Goal: Task Accomplishment & Management: Manage account settings

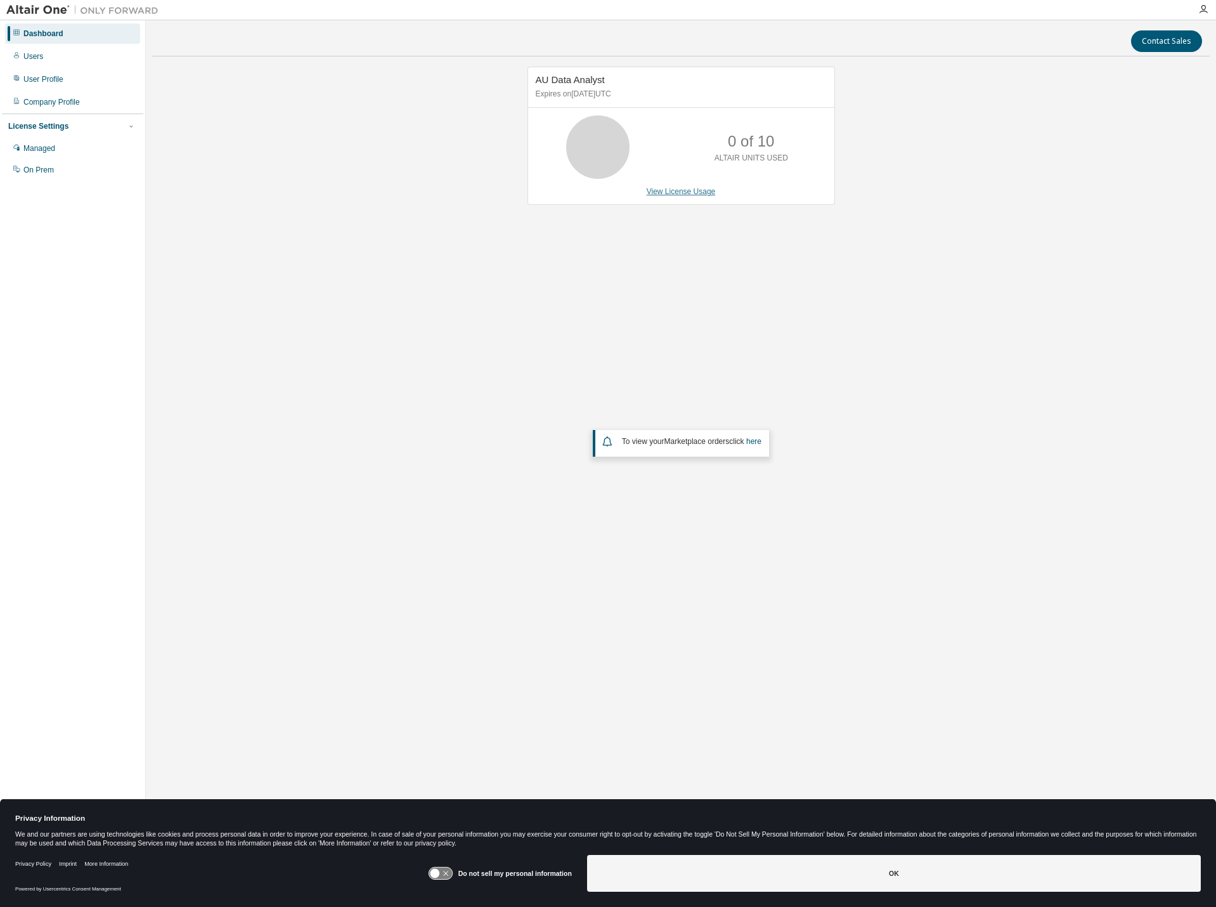
click at [692, 193] on link "View License Usage" at bounding box center [681, 191] width 69 height 9
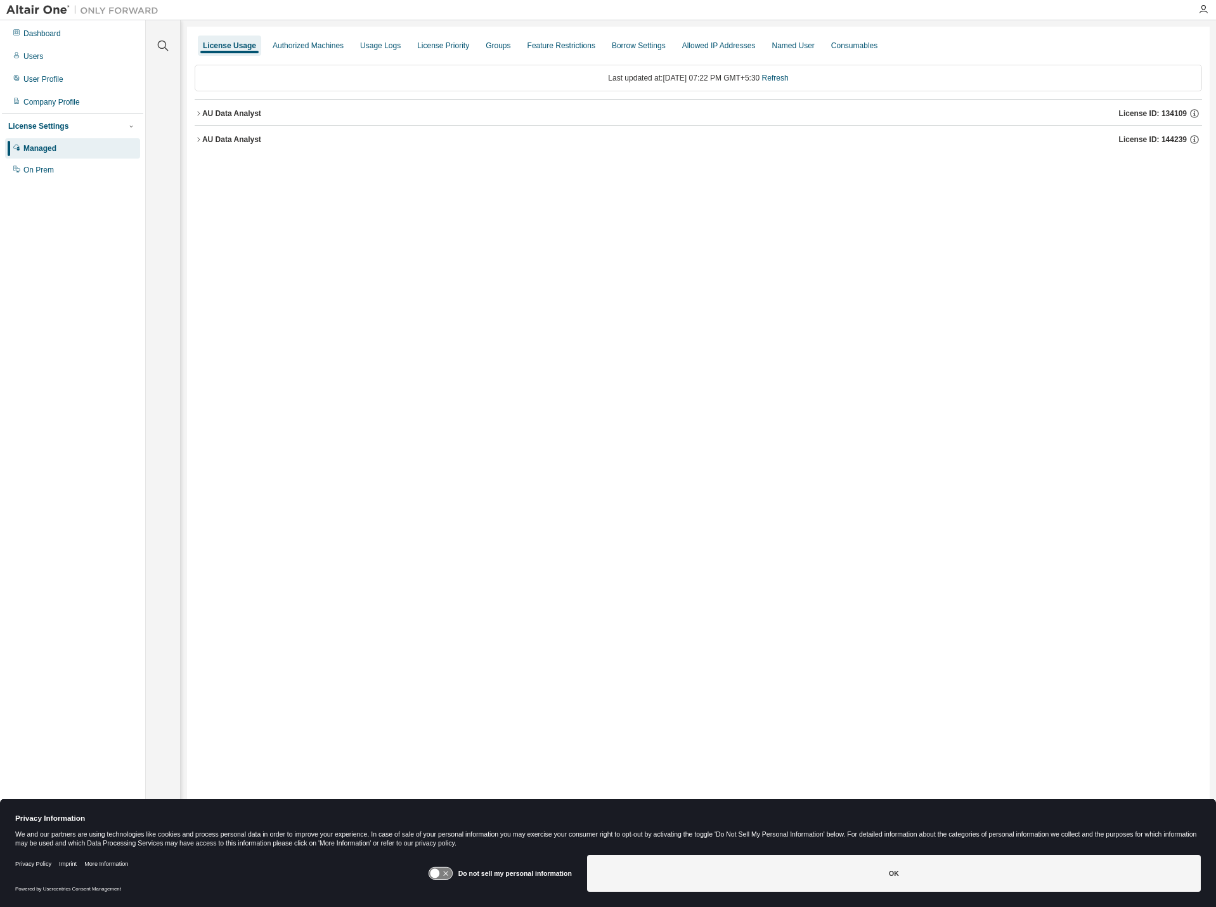
click at [236, 114] on div "AU Data Analyst" at bounding box center [231, 113] width 59 height 10
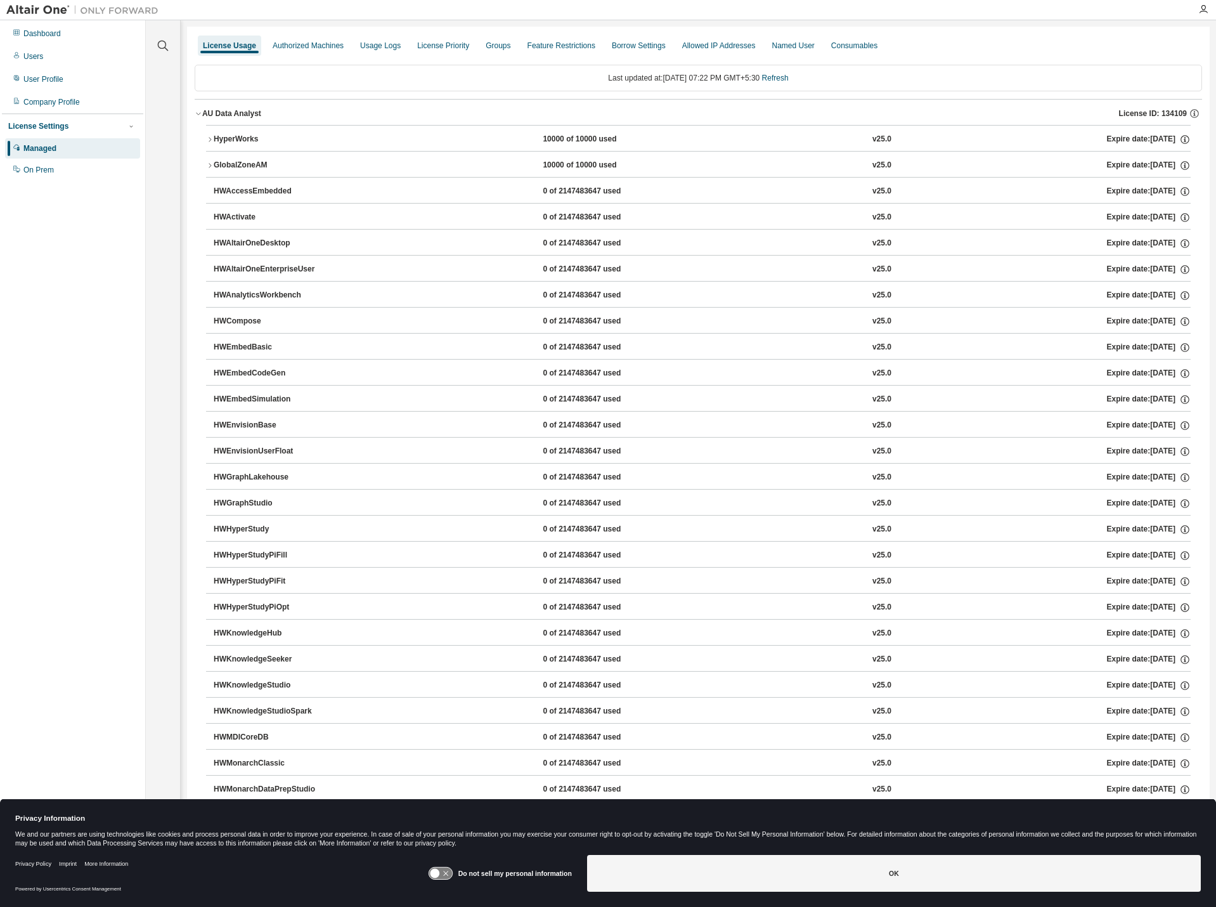
click at [217, 136] on div "HyperWorks" at bounding box center [271, 139] width 114 height 11
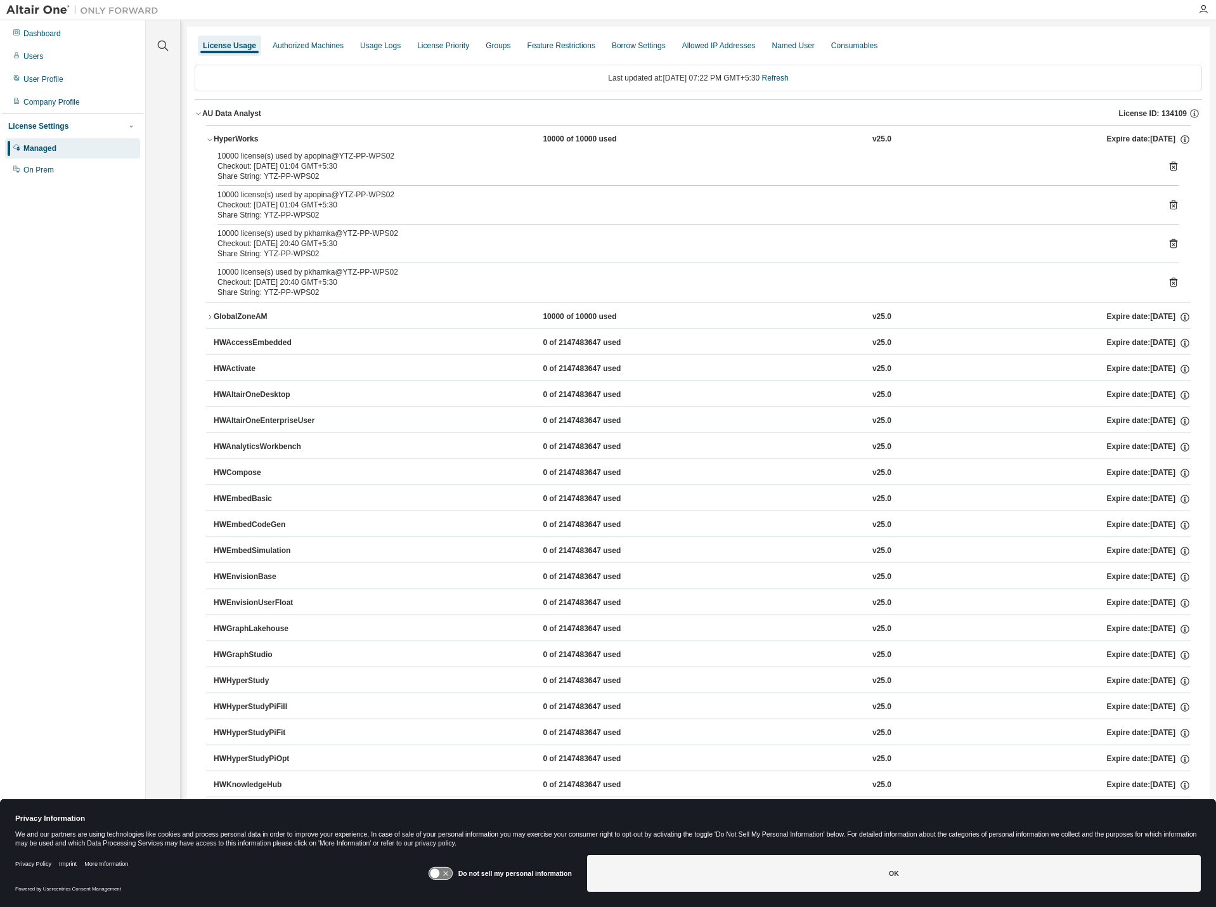
click at [257, 313] on div "GlobalZoneAM" at bounding box center [271, 316] width 114 height 11
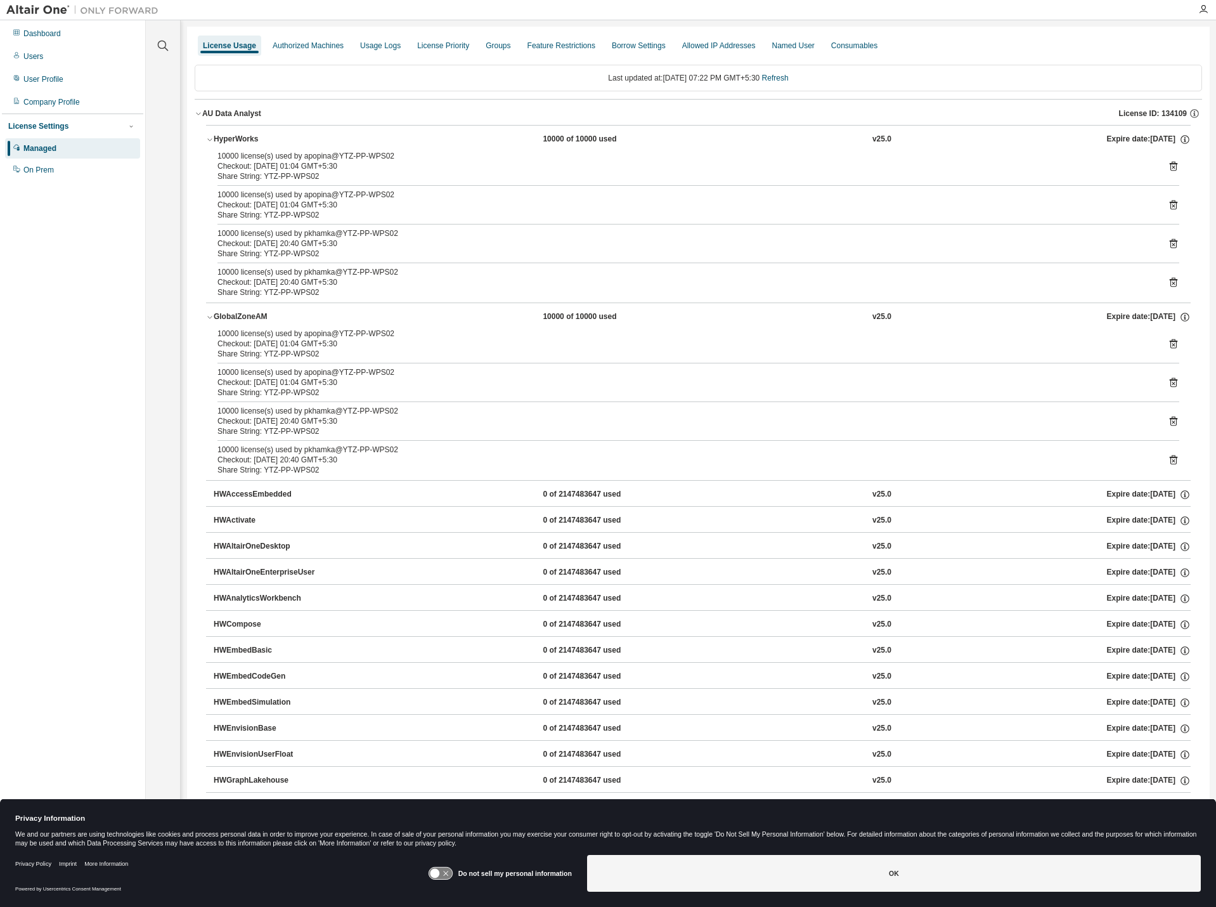
click at [233, 113] on div "AU Data Analyst" at bounding box center [231, 113] width 59 height 10
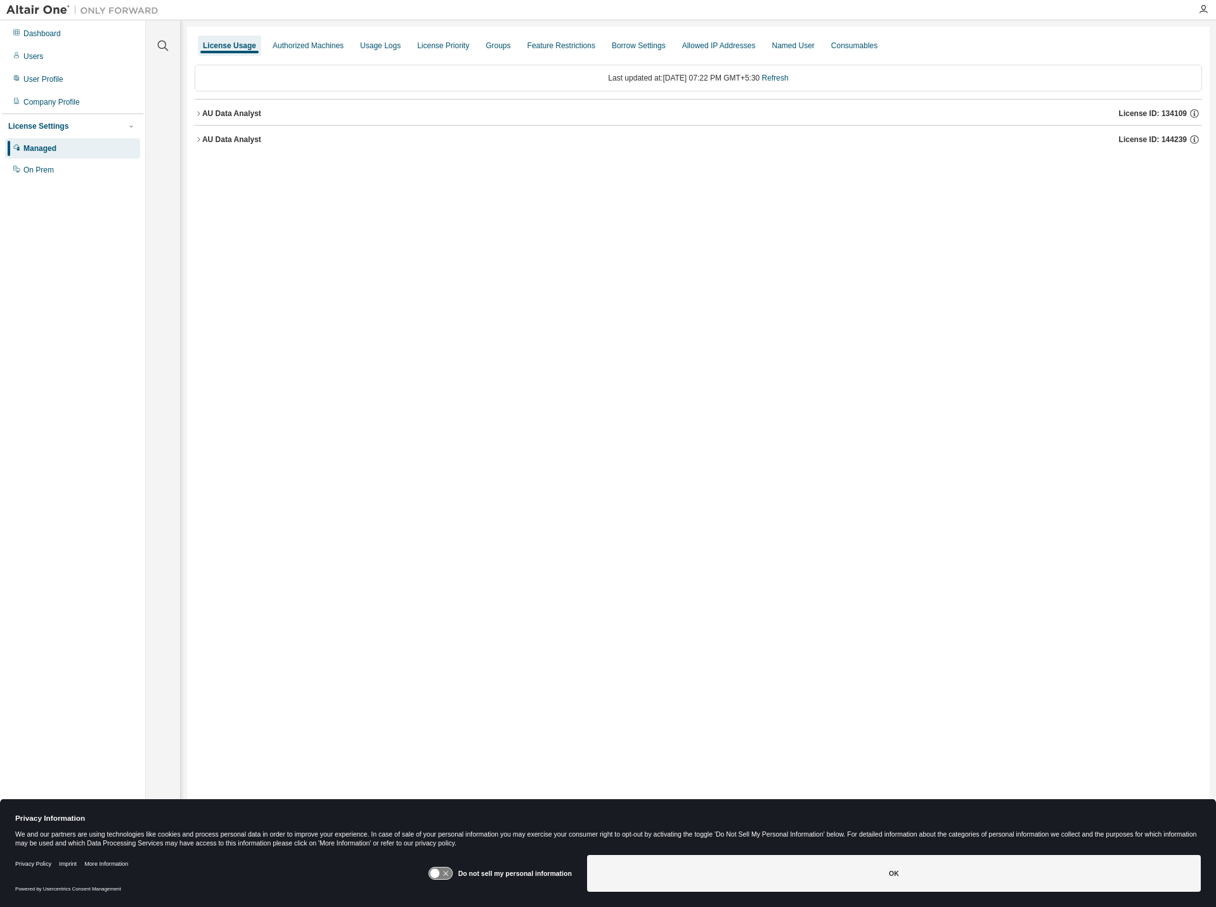
click at [238, 144] on div "AU Data Analyst" at bounding box center [231, 139] width 59 height 10
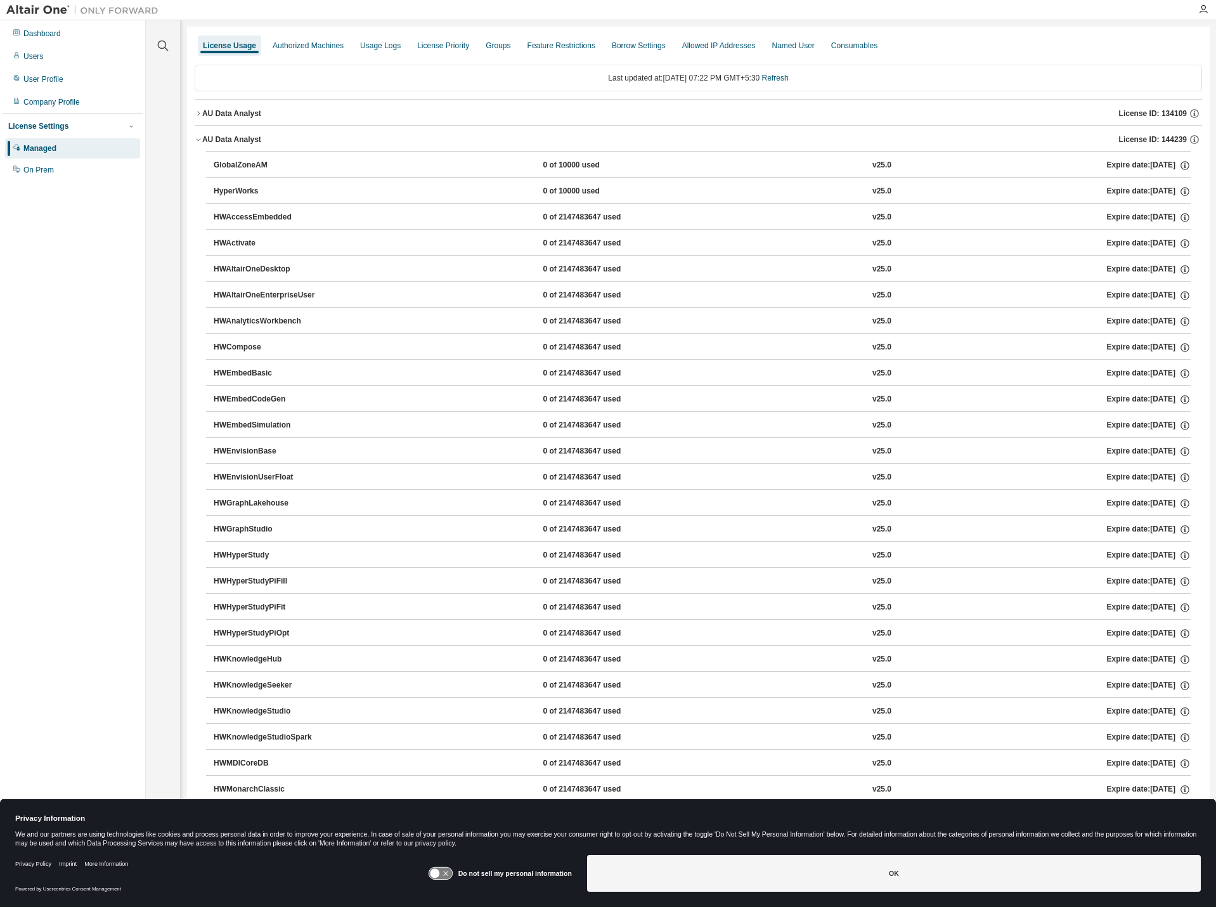
click at [388, 169] on div "GlobalZoneAM 0 of 10000 used v25.0 Expire date: [DATE]" at bounding box center [702, 165] width 977 height 11
click at [214, 145] on button "AU Data Analyst License ID: 144239" at bounding box center [698, 140] width 1007 height 28
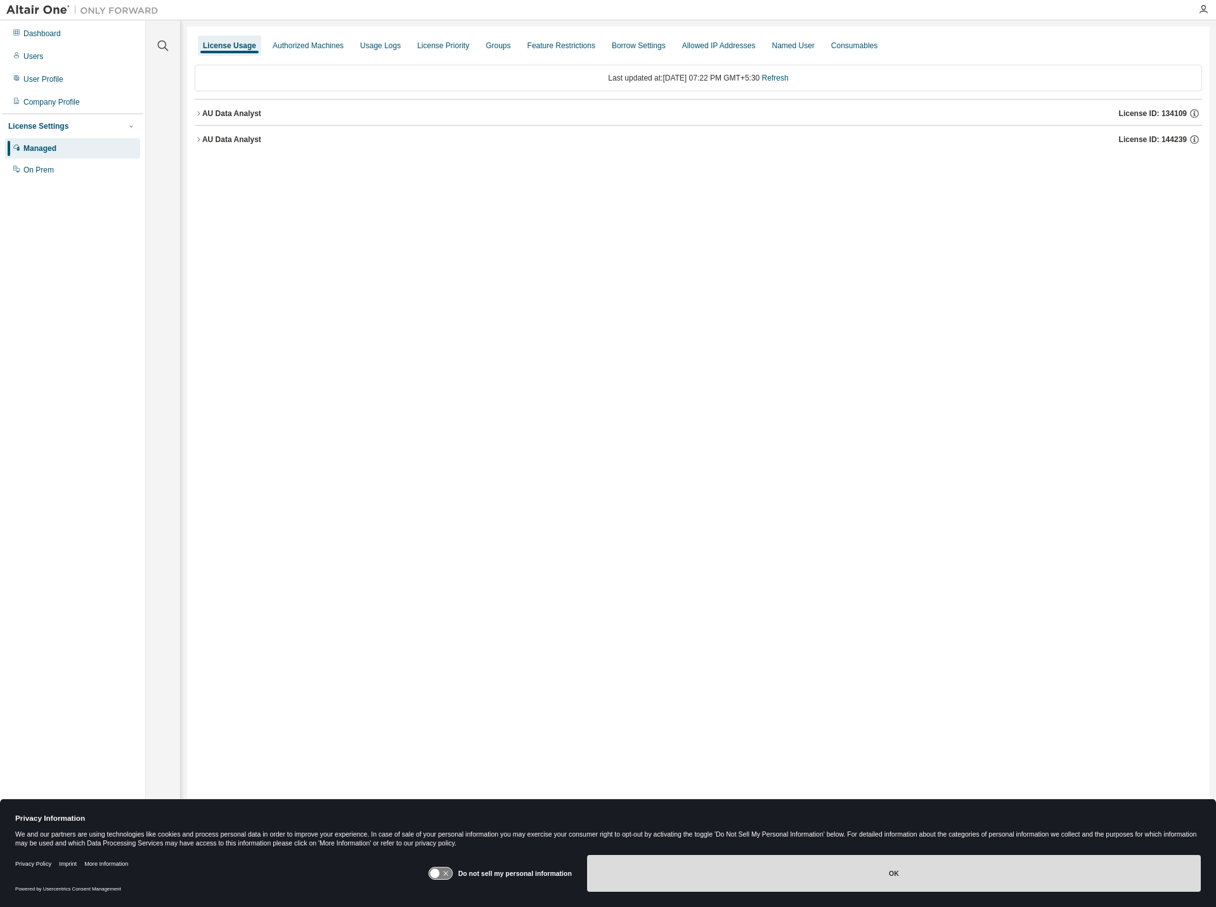
click at [862, 876] on button "OK" at bounding box center [894, 873] width 614 height 37
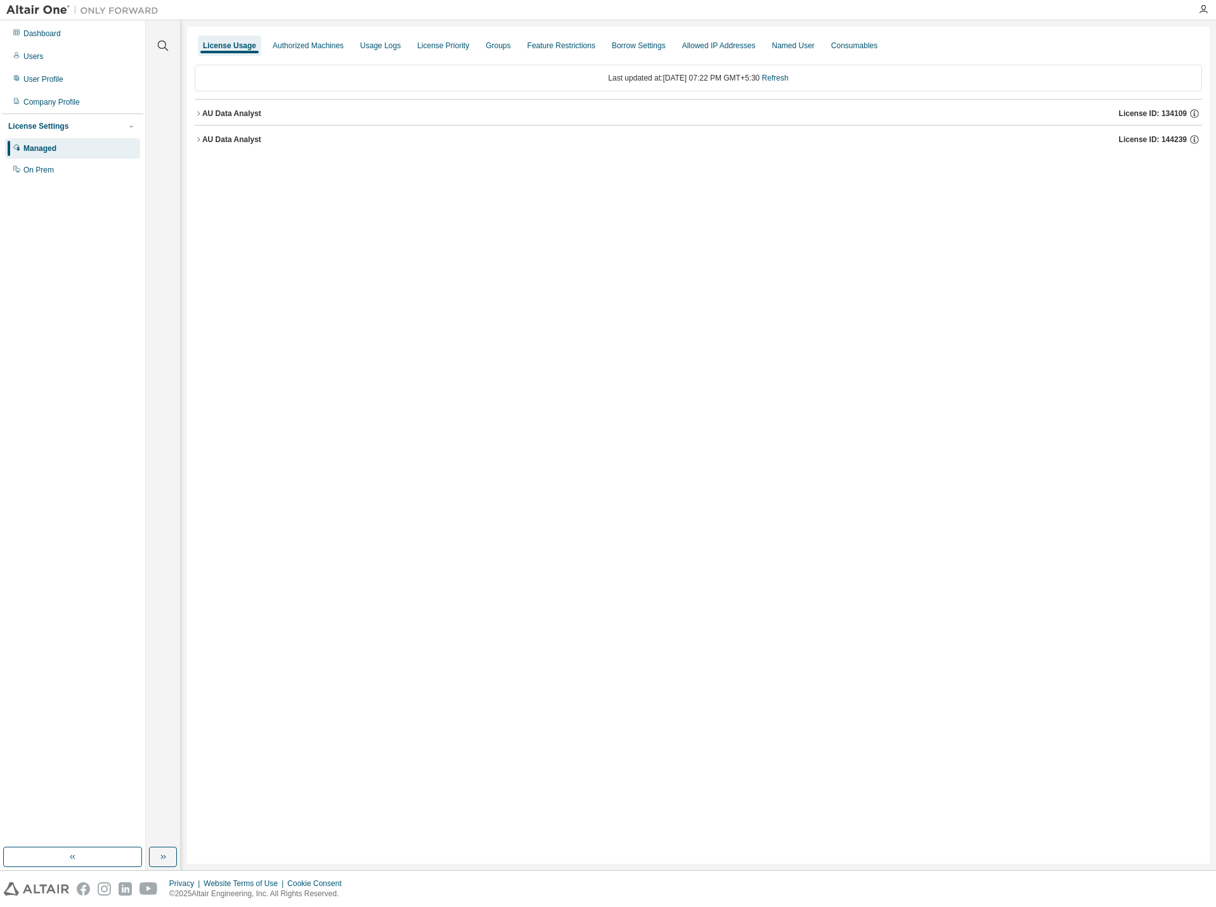
click at [243, 144] on div "AU Data Analyst" at bounding box center [231, 139] width 59 height 10
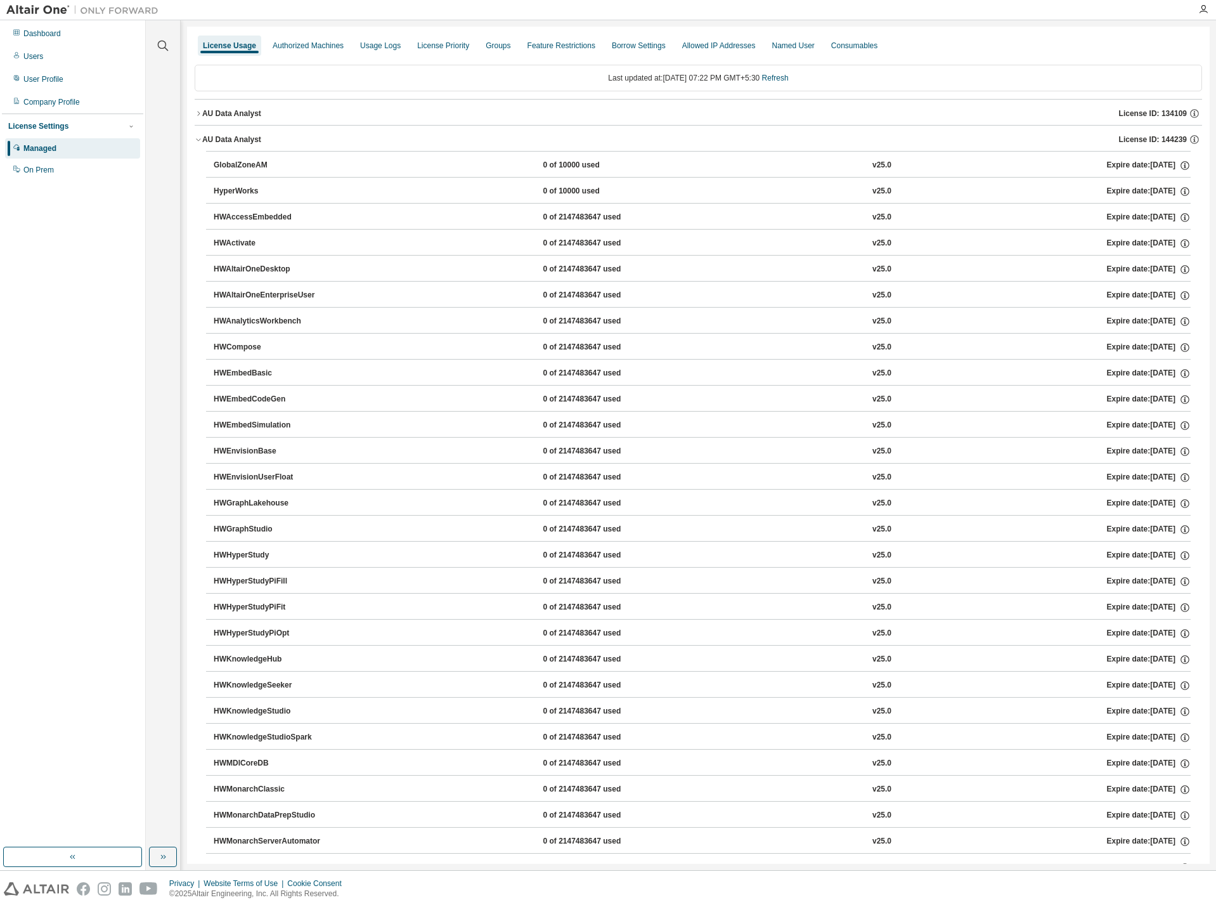
click at [214, 139] on div "AU Data Analyst" at bounding box center [231, 139] width 59 height 10
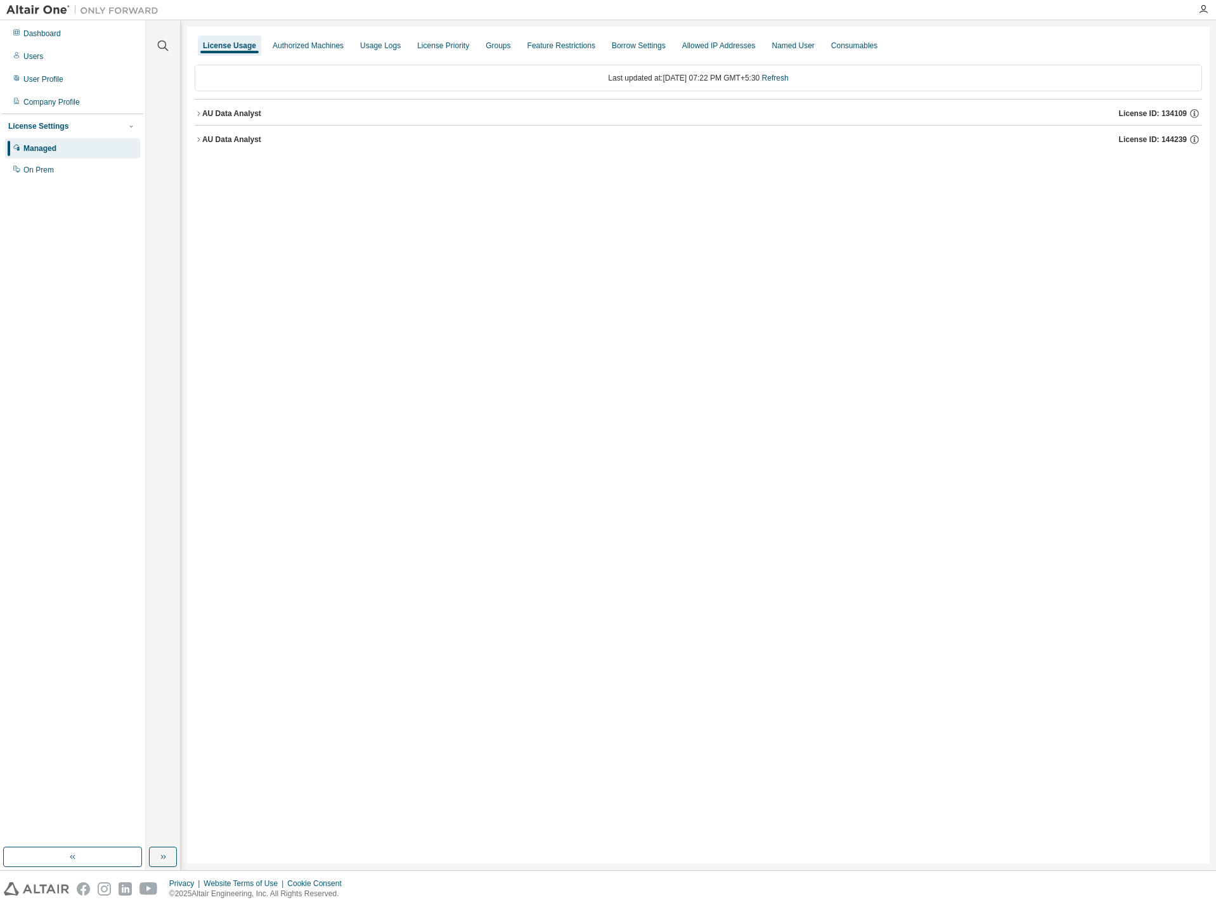
click at [227, 138] on div "AU Data Analyst" at bounding box center [231, 139] width 59 height 10
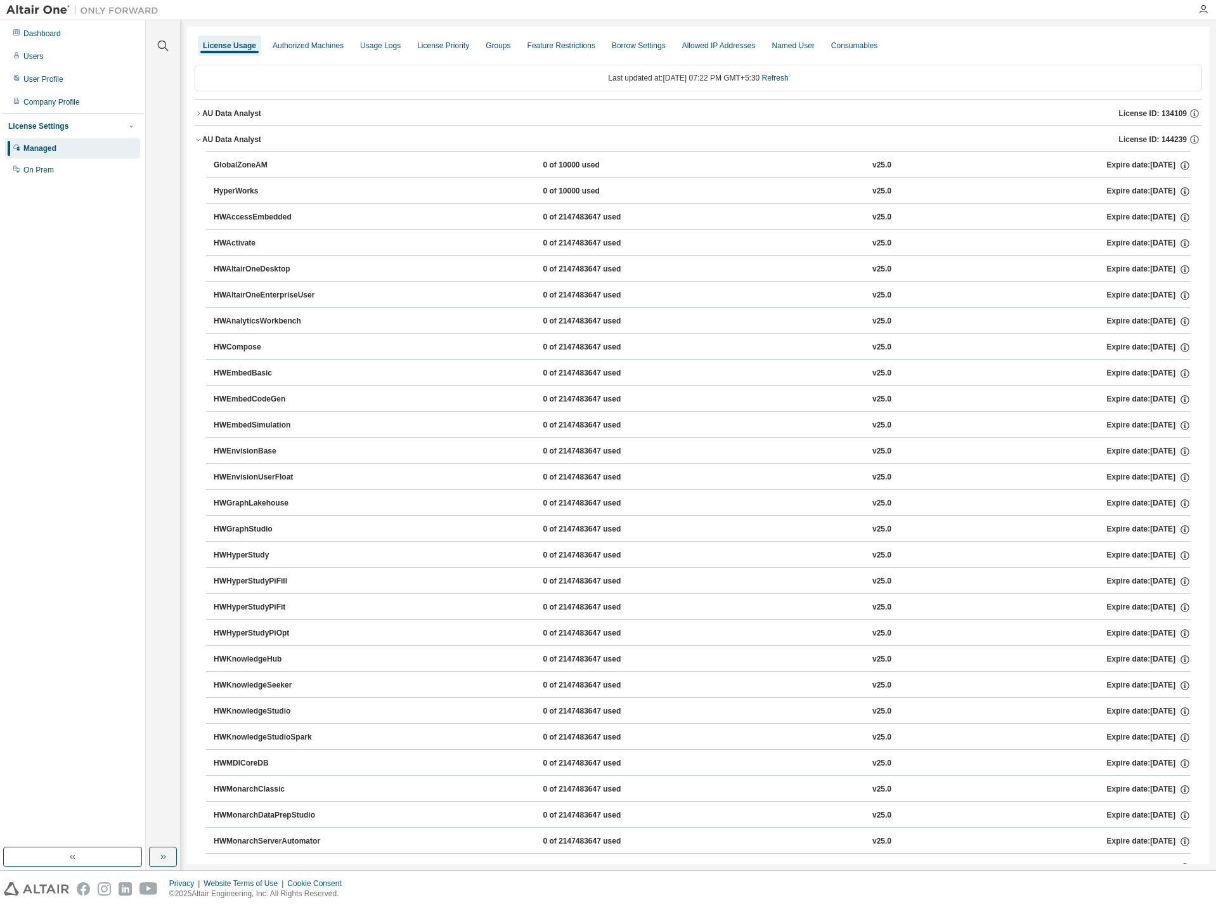
click at [234, 138] on div "AU Data Analyst" at bounding box center [231, 139] width 59 height 10
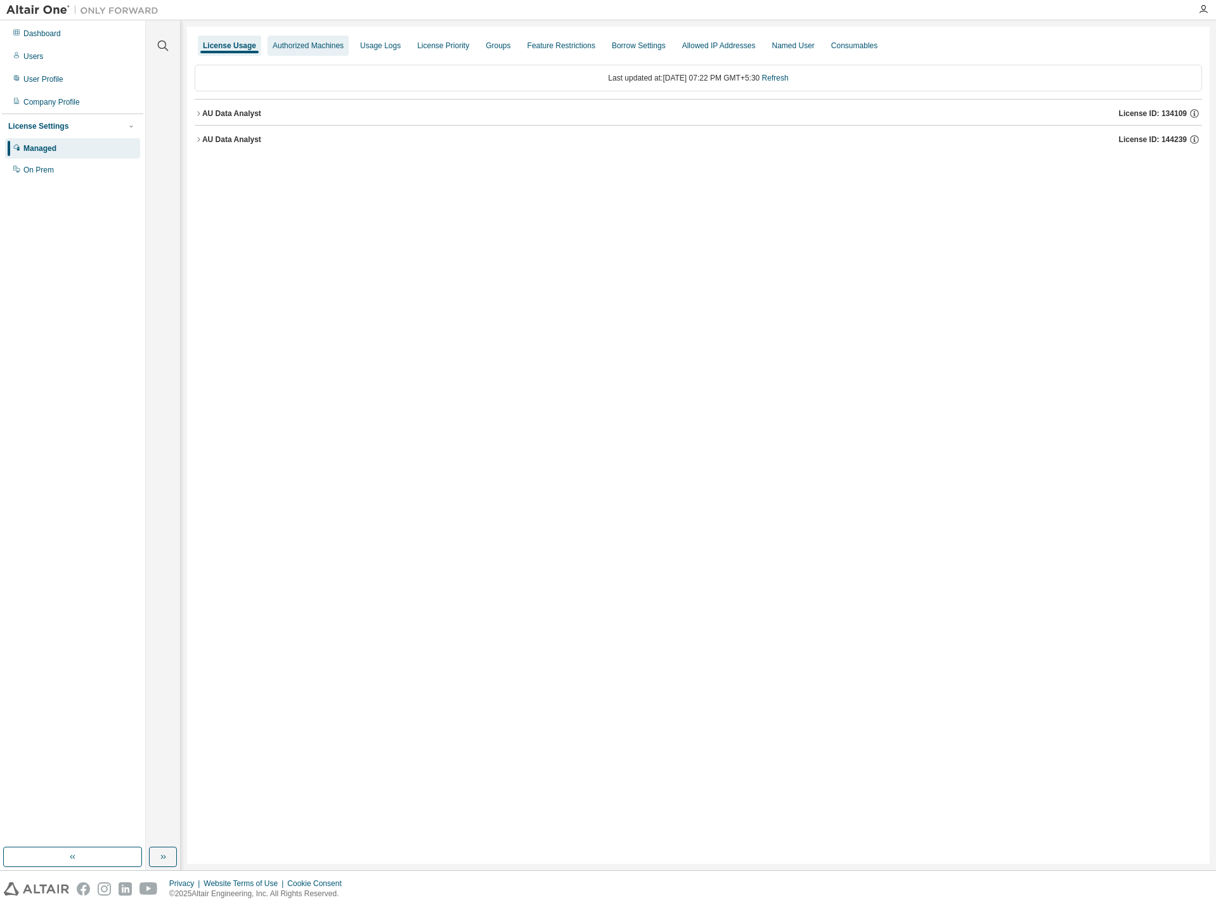
click at [280, 47] on div "Authorized Machines" at bounding box center [308, 46] width 71 height 10
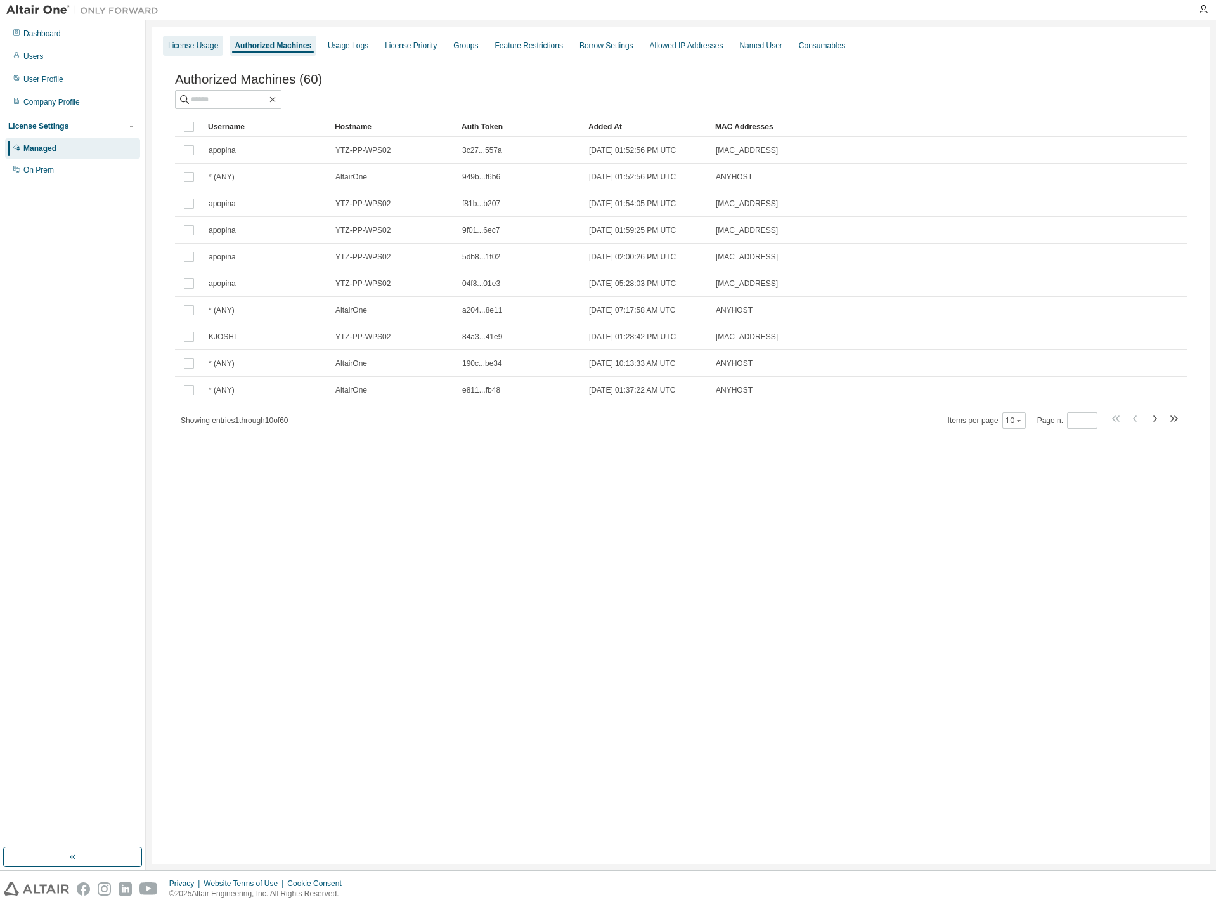
click at [202, 46] on div "License Usage" at bounding box center [193, 46] width 50 height 10
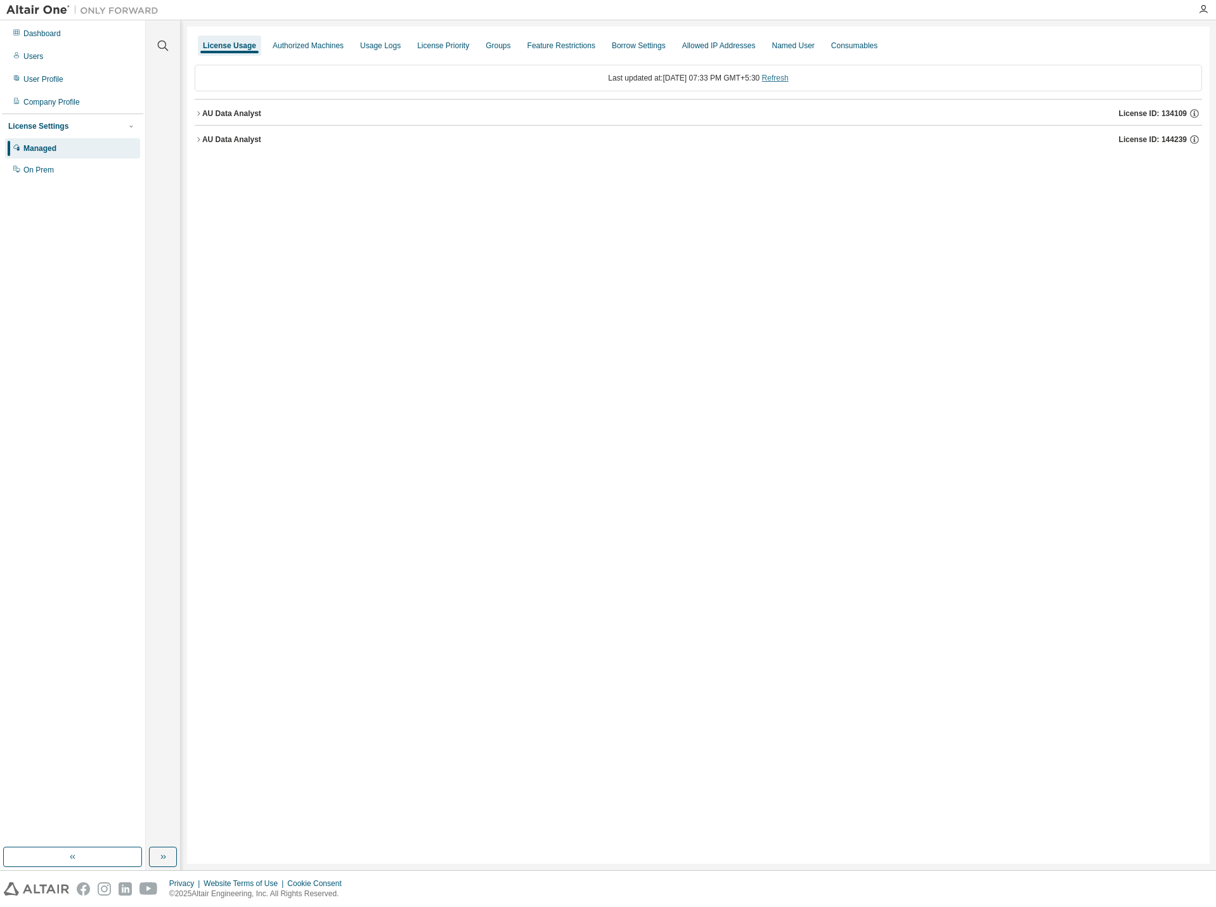
click at [787, 76] on link "Refresh" at bounding box center [775, 78] width 27 height 9
click at [245, 117] on div "AU Data Analyst" at bounding box center [231, 113] width 59 height 10
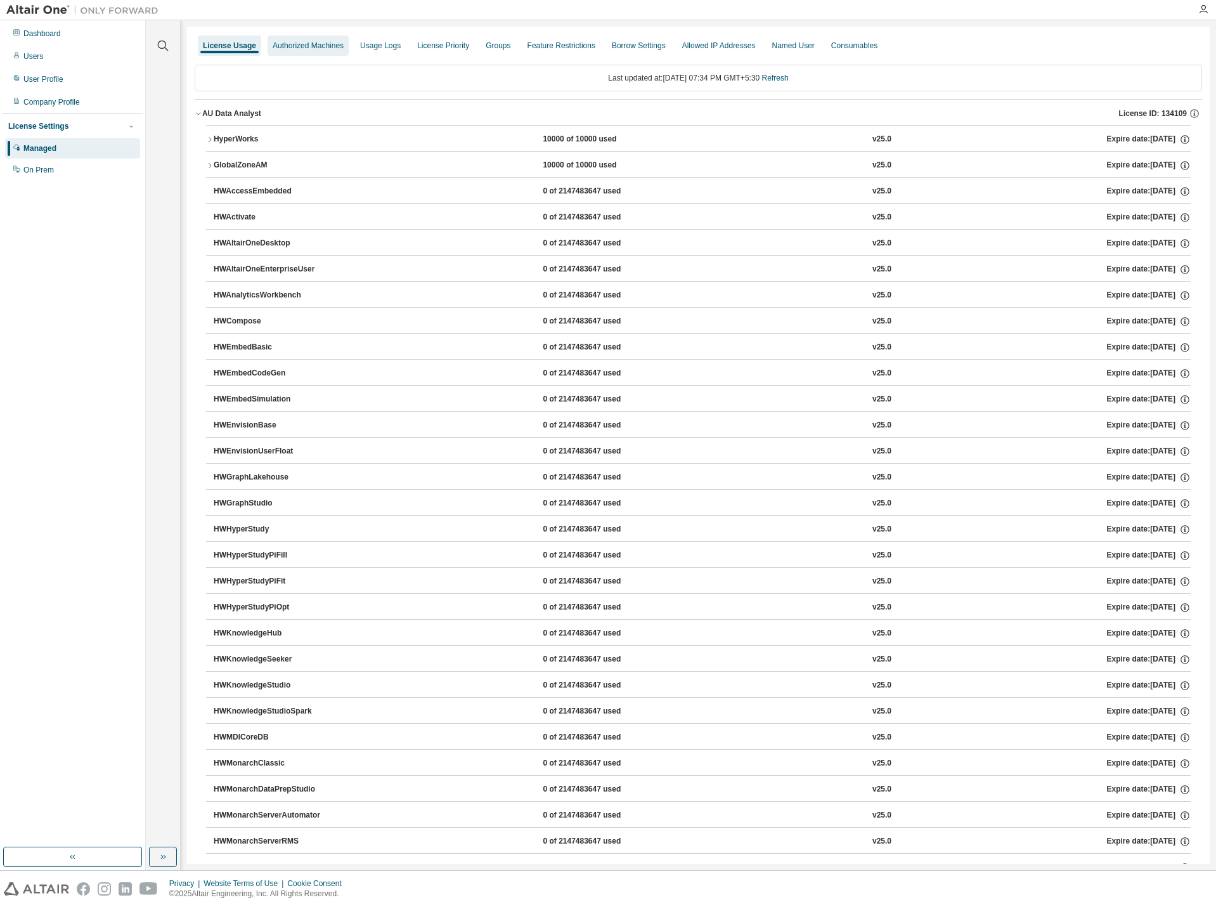
click at [319, 46] on div "Authorized Machines" at bounding box center [308, 46] width 71 height 10
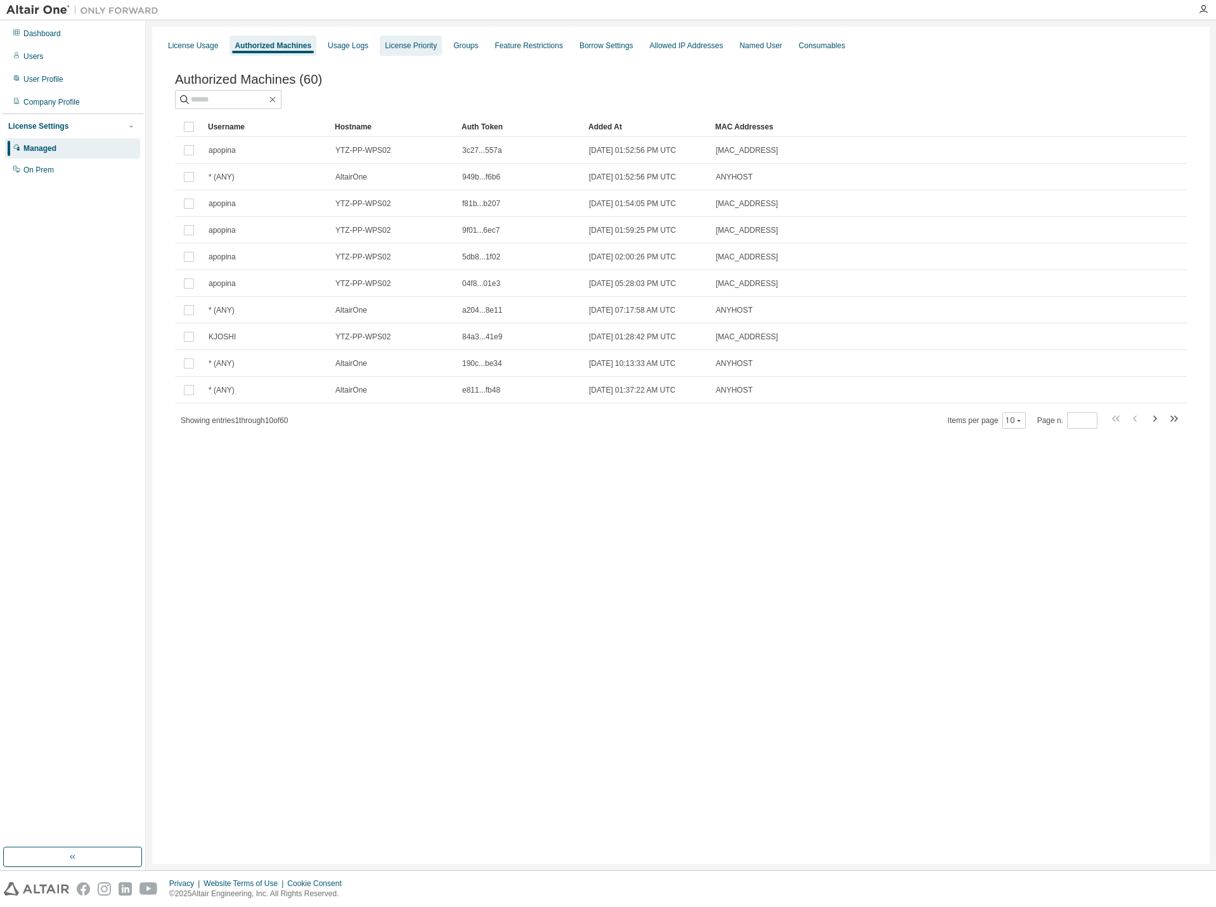
click at [398, 48] on div "License Priority" at bounding box center [411, 46] width 52 height 10
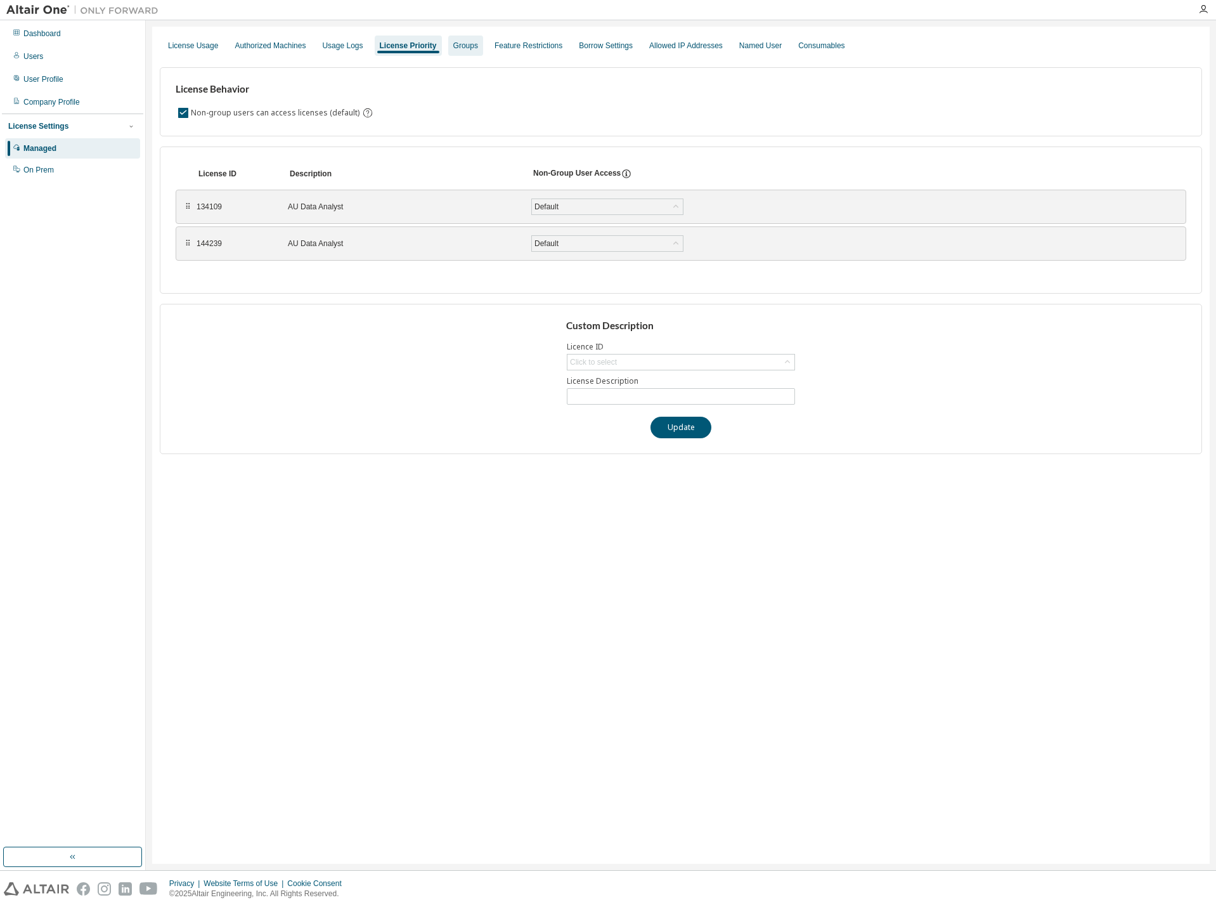
click at [458, 47] on div "Groups" at bounding box center [465, 46] width 25 height 10
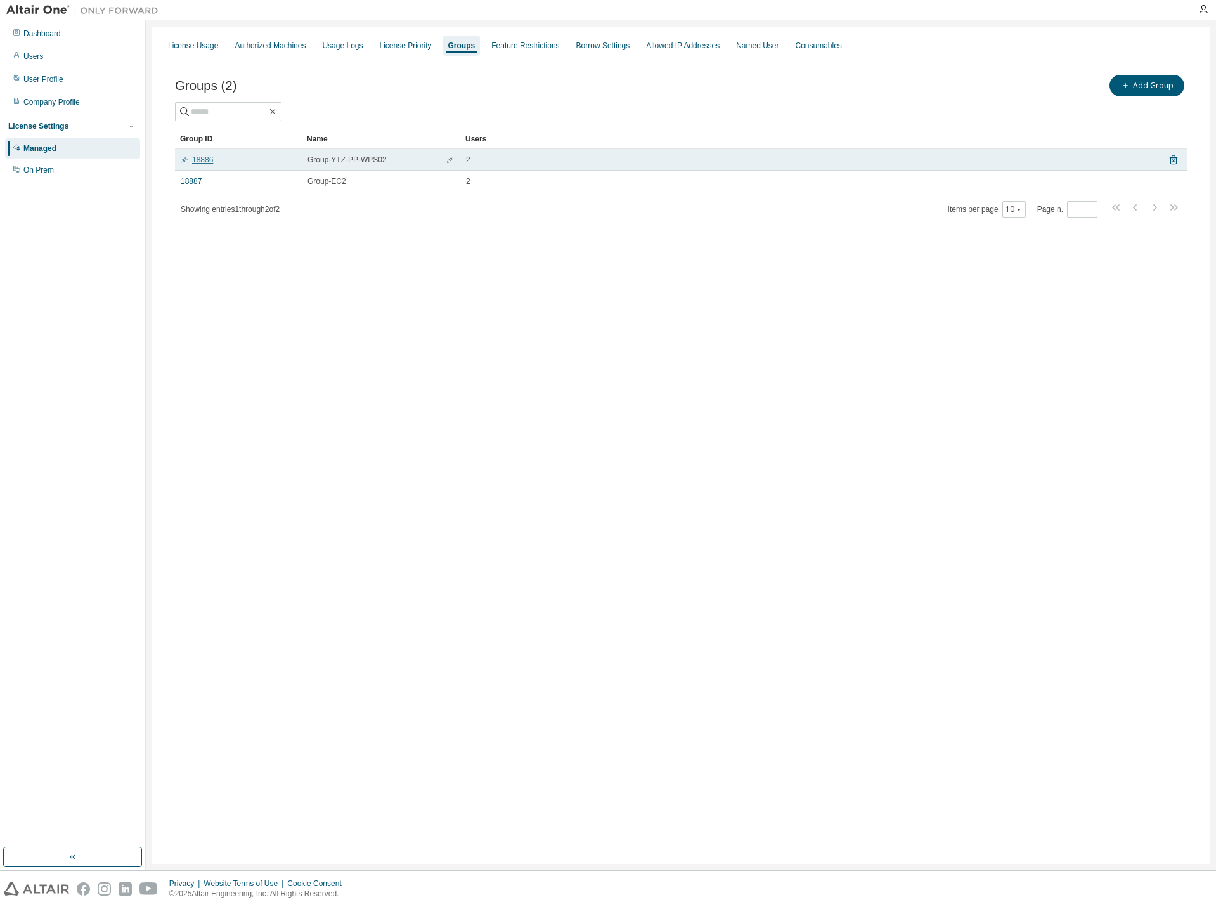
click at [207, 164] on link "18886" at bounding box center [197, 160] width 32 height 10
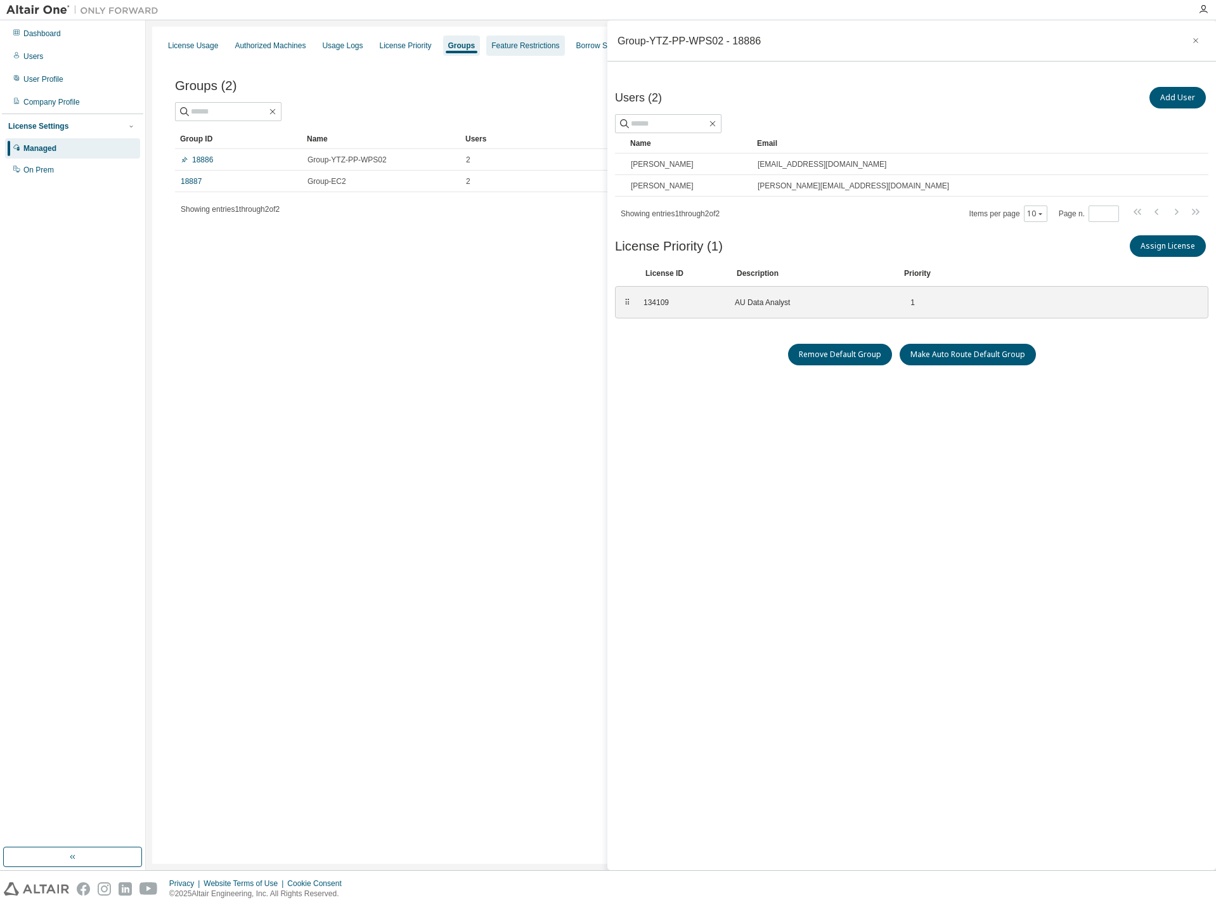
click at [508, 46] on div "Feature Restrictions" at bounding box center [525, 46] width 68 height 10
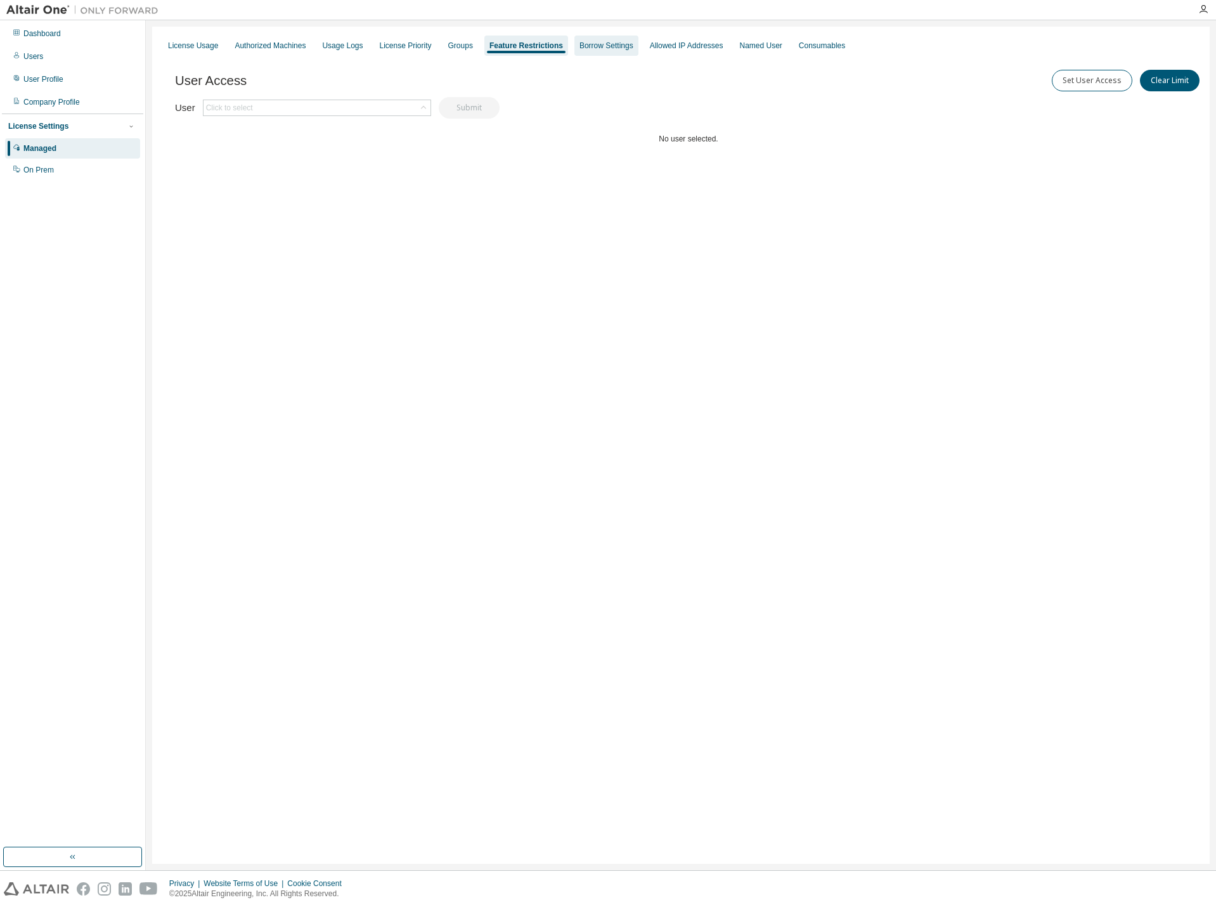
click at [586, 50] on div "Borrow Settings" at bounding box center [606, 46] width 54 height 10
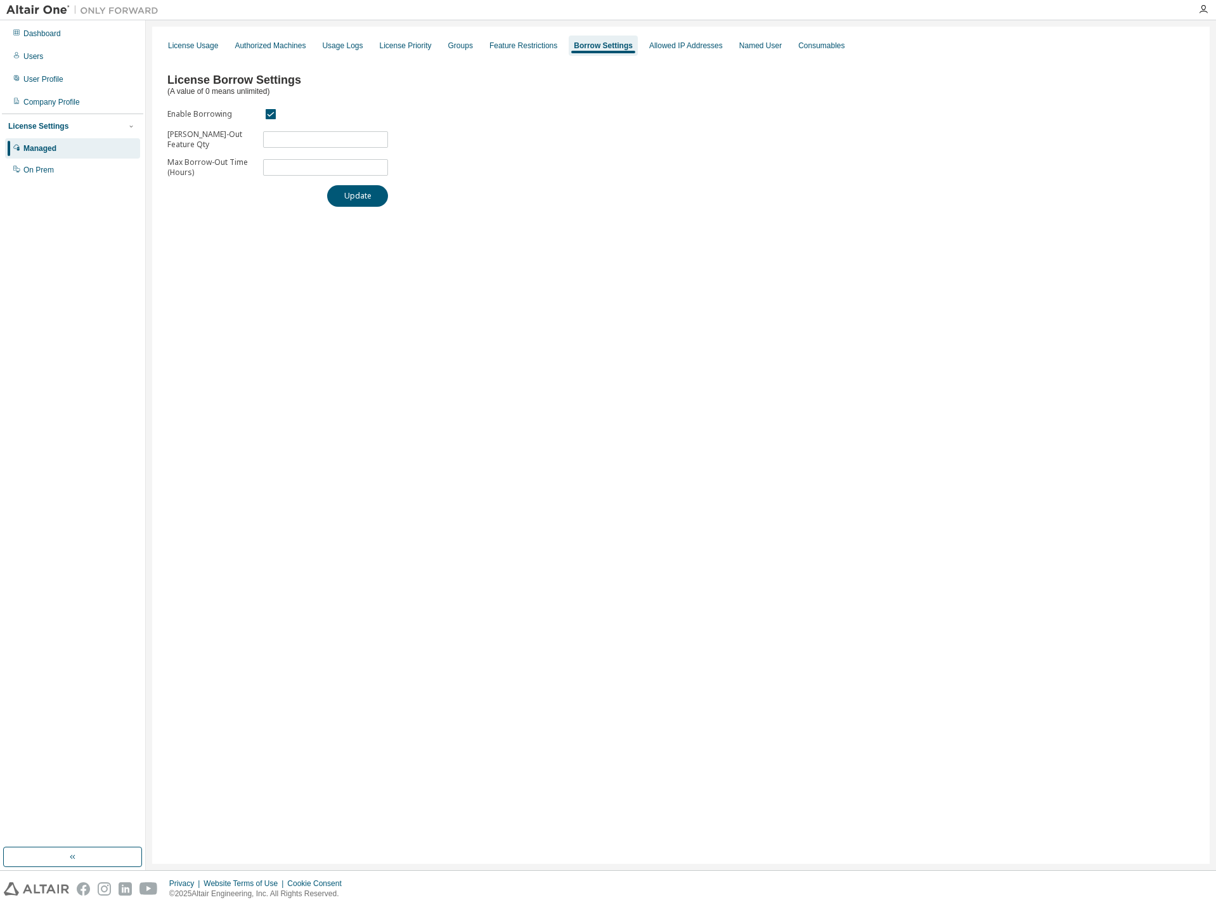
click at [697, 534] on div "License Usage Authorized Machines Usage Logs License Priority Groups Feature Re…" at bounding box center [680, 445] width 1057 height 837
click at [183, 46] on div "License Usage" at bounding box center [193, 46] width 50 height 10
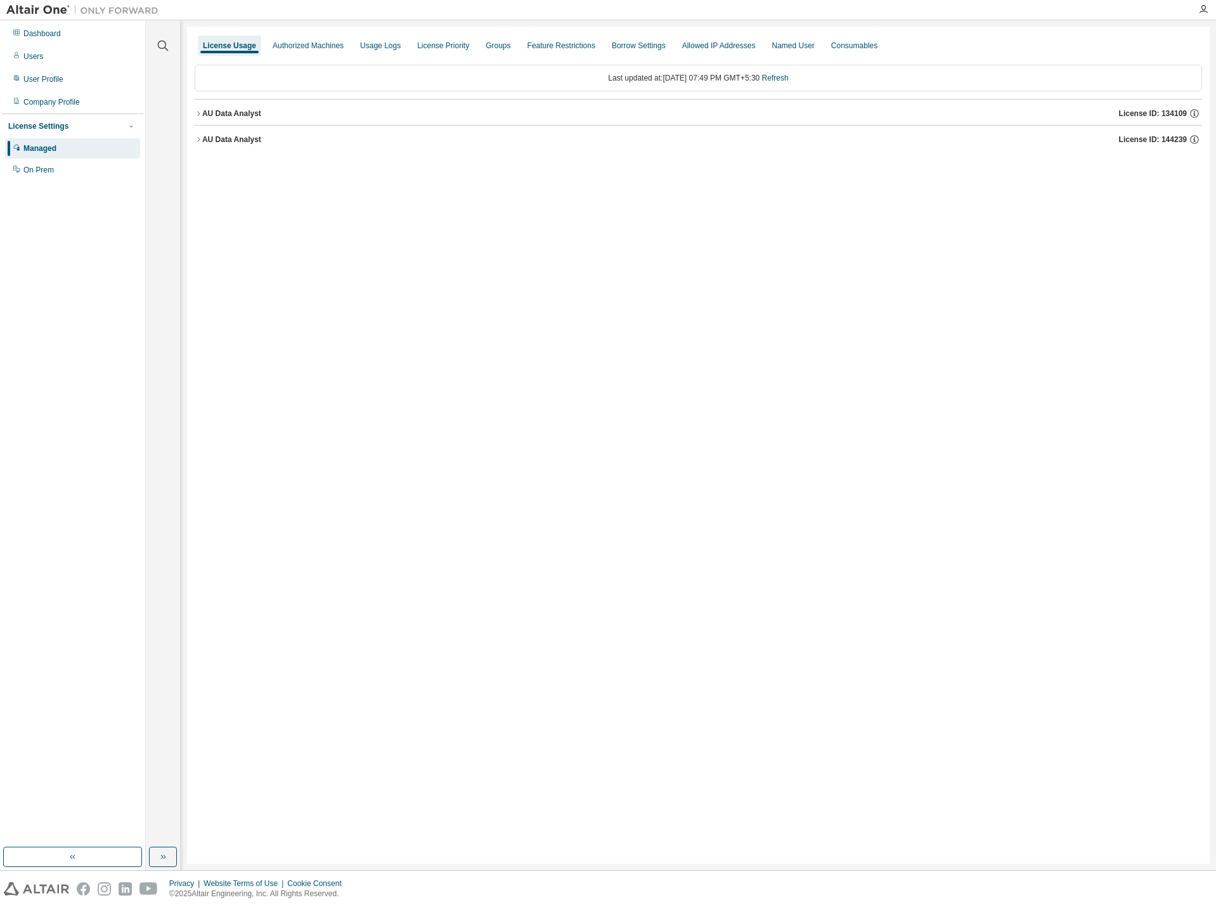
click at [212, 115] on div "AU Data Analyst" at bounding box center [231, 113] width 59 height 10
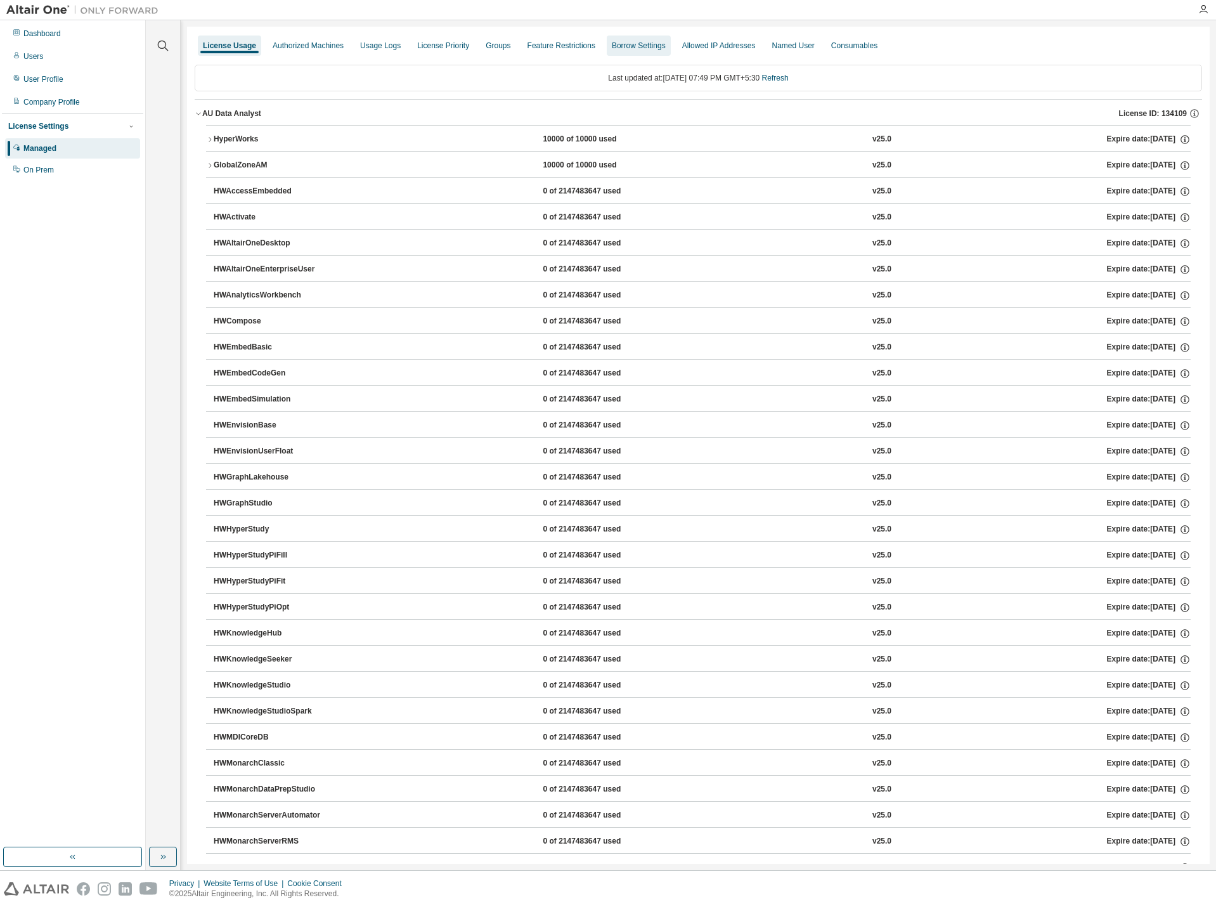
click at [616, 41] on div "Borrow Settings" at bounding box center [639, 46] width 54 height 10
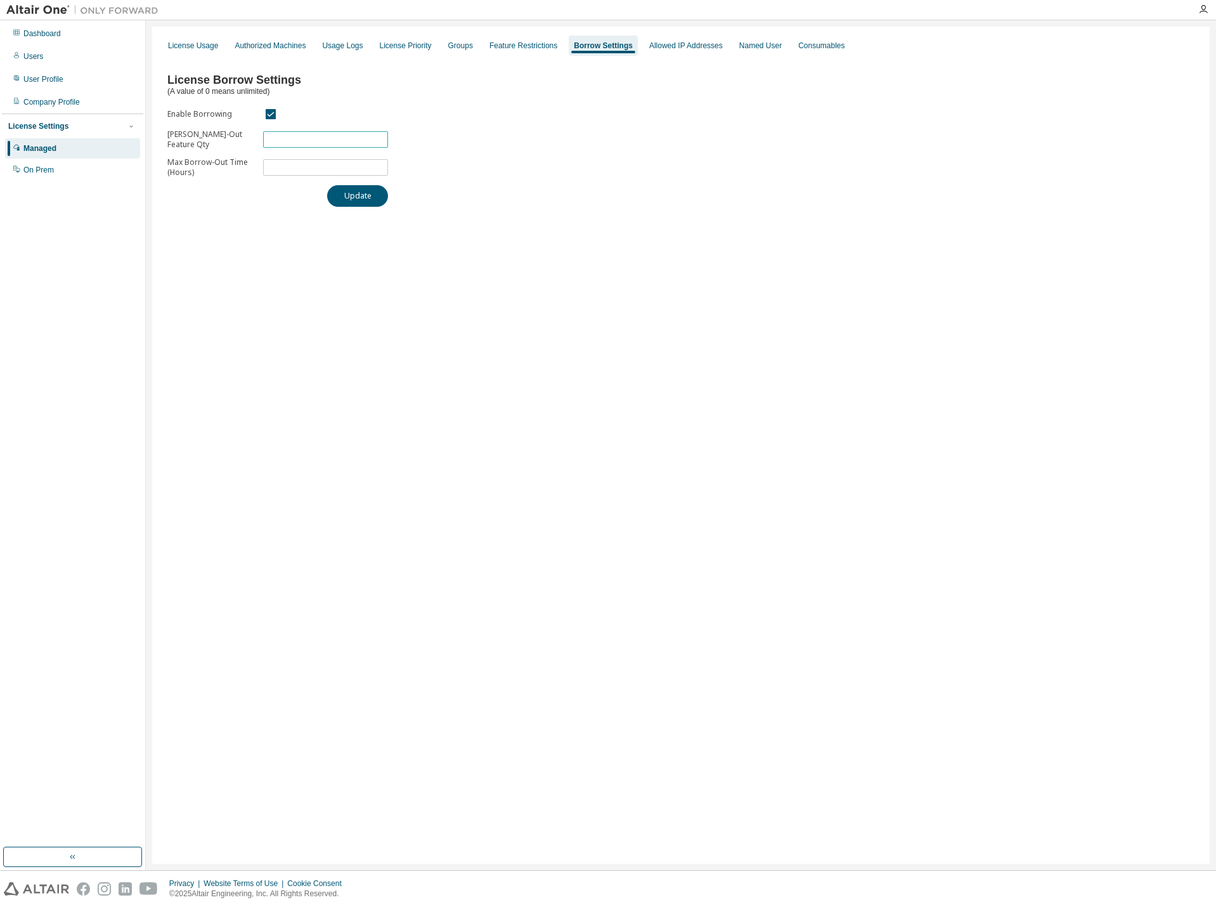
click at [305, 136] on input "**" at bounding box center [325, 139] width 119 height 10
click at [649, 47] on div "Allowed IP Addresses" at bounding box center [686, 46] width 74 height 10
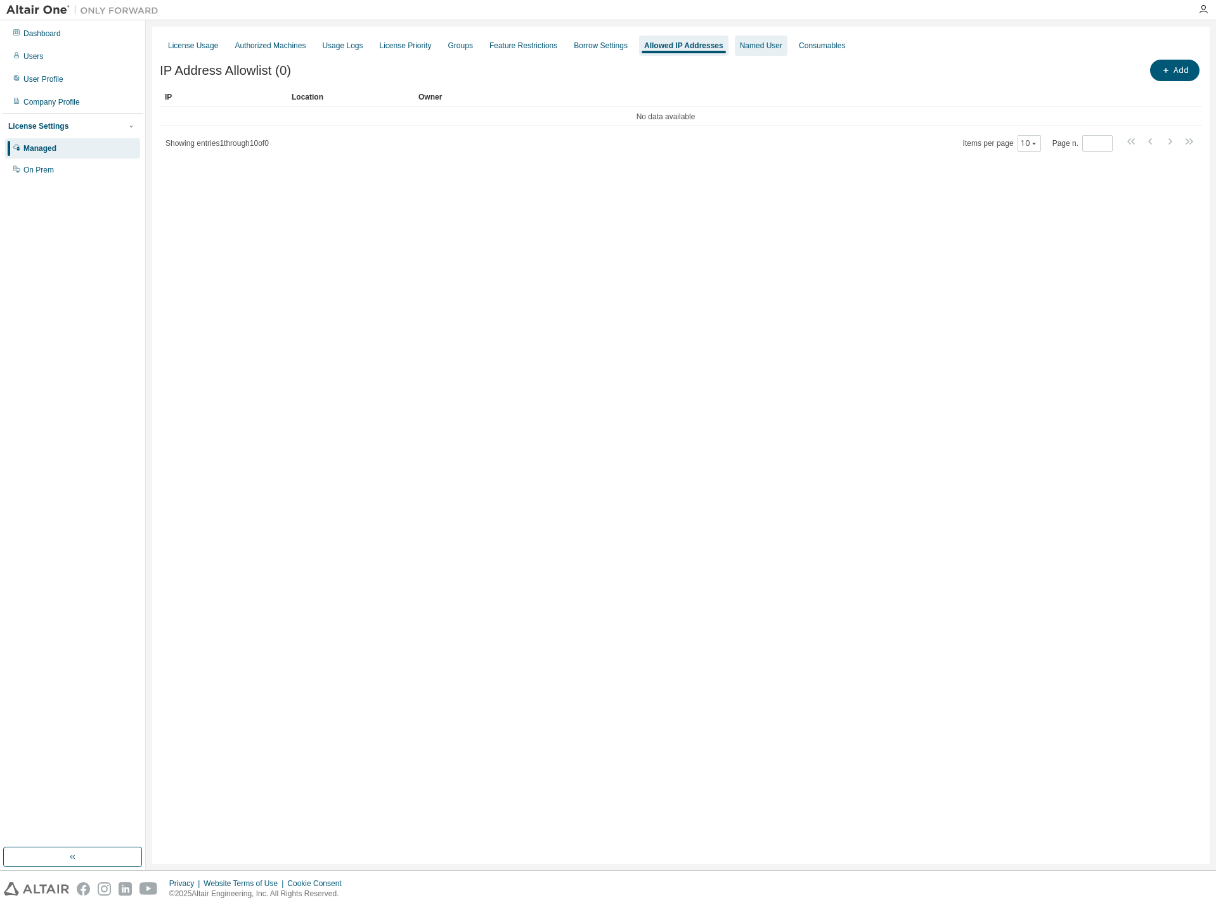
click at [749, 47] on div "Named User" at bounding box center [761, 46] width 42 height 10
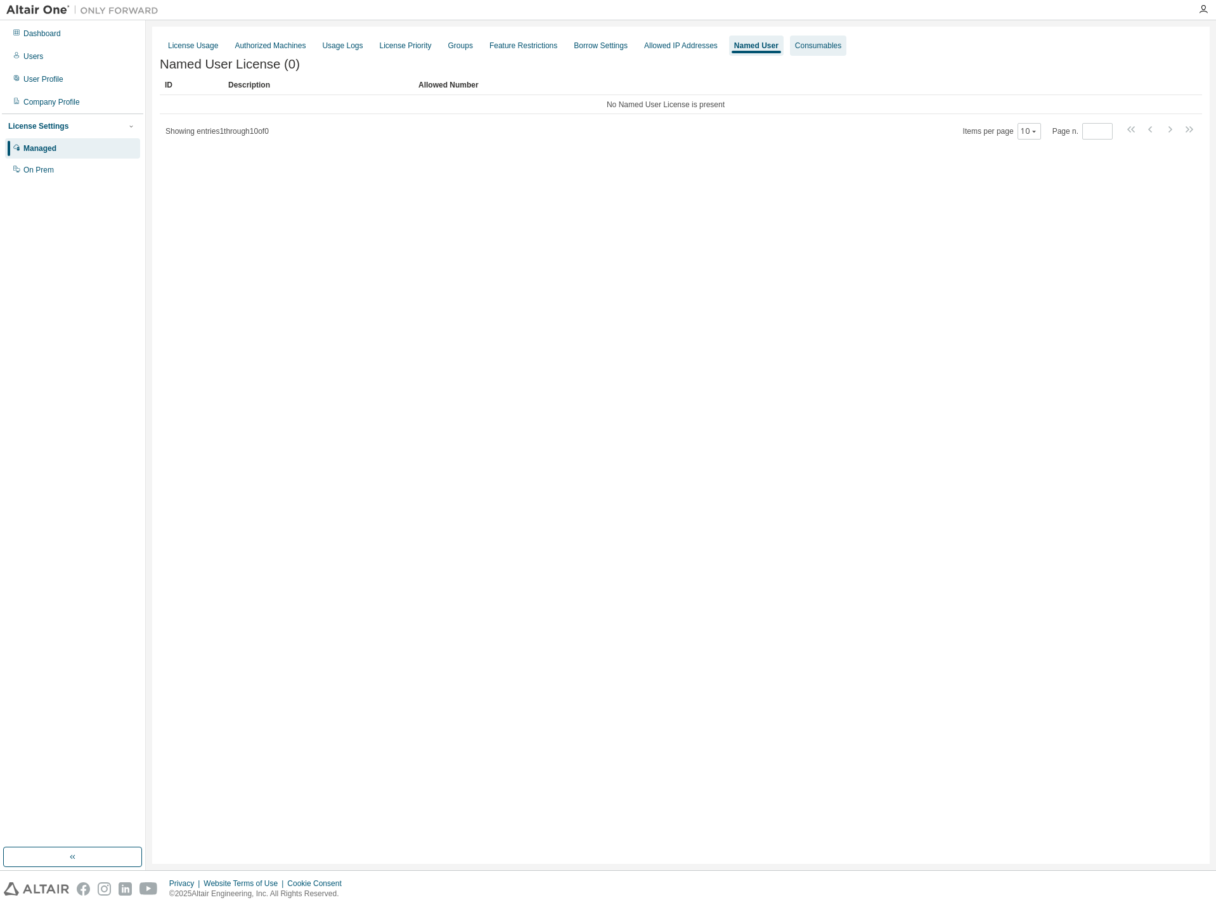
click at [795, 48] on div "Consumables" at bounding box center [818, 46] width 46 height 10
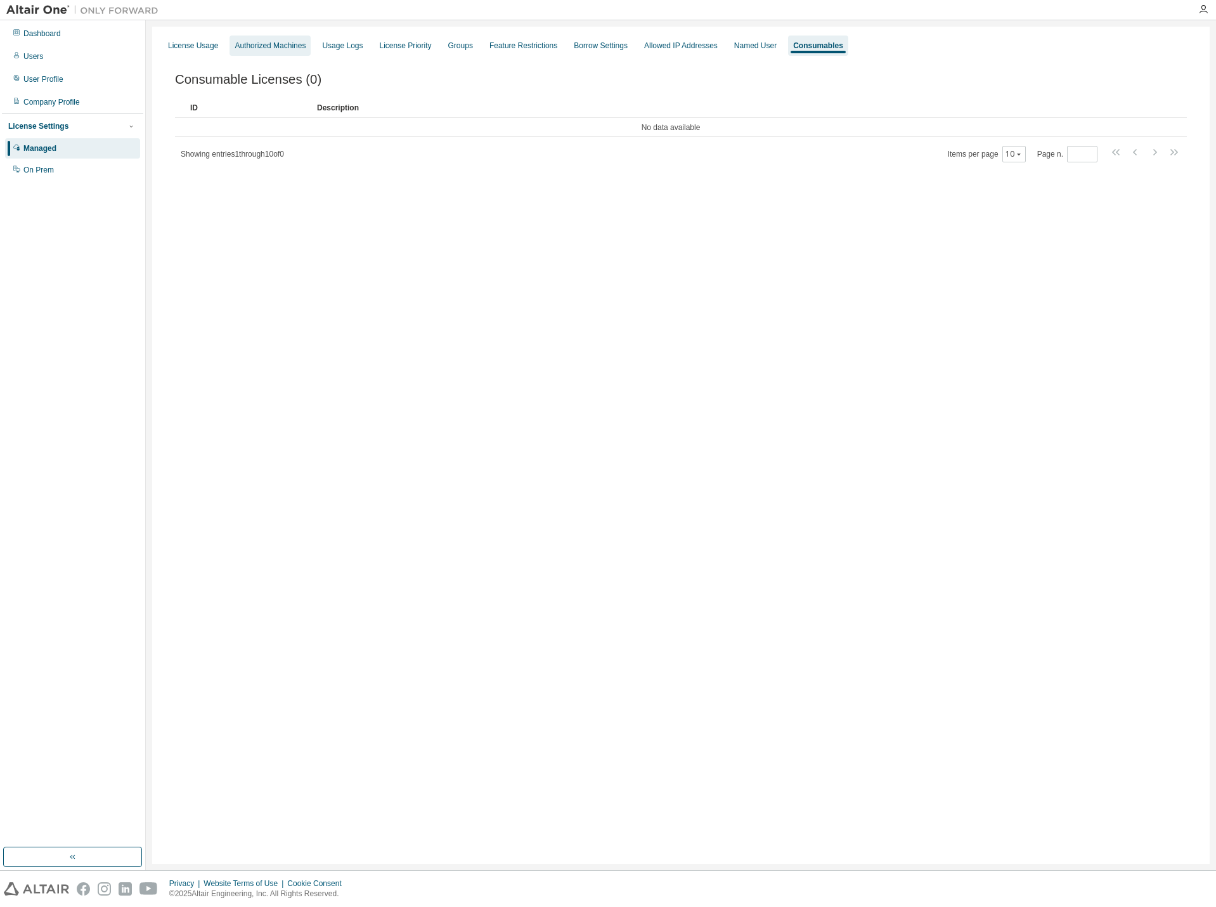
click at [256, 48] on div "Authorized Machines" at bounding box center [270, 46] width 71 height 10
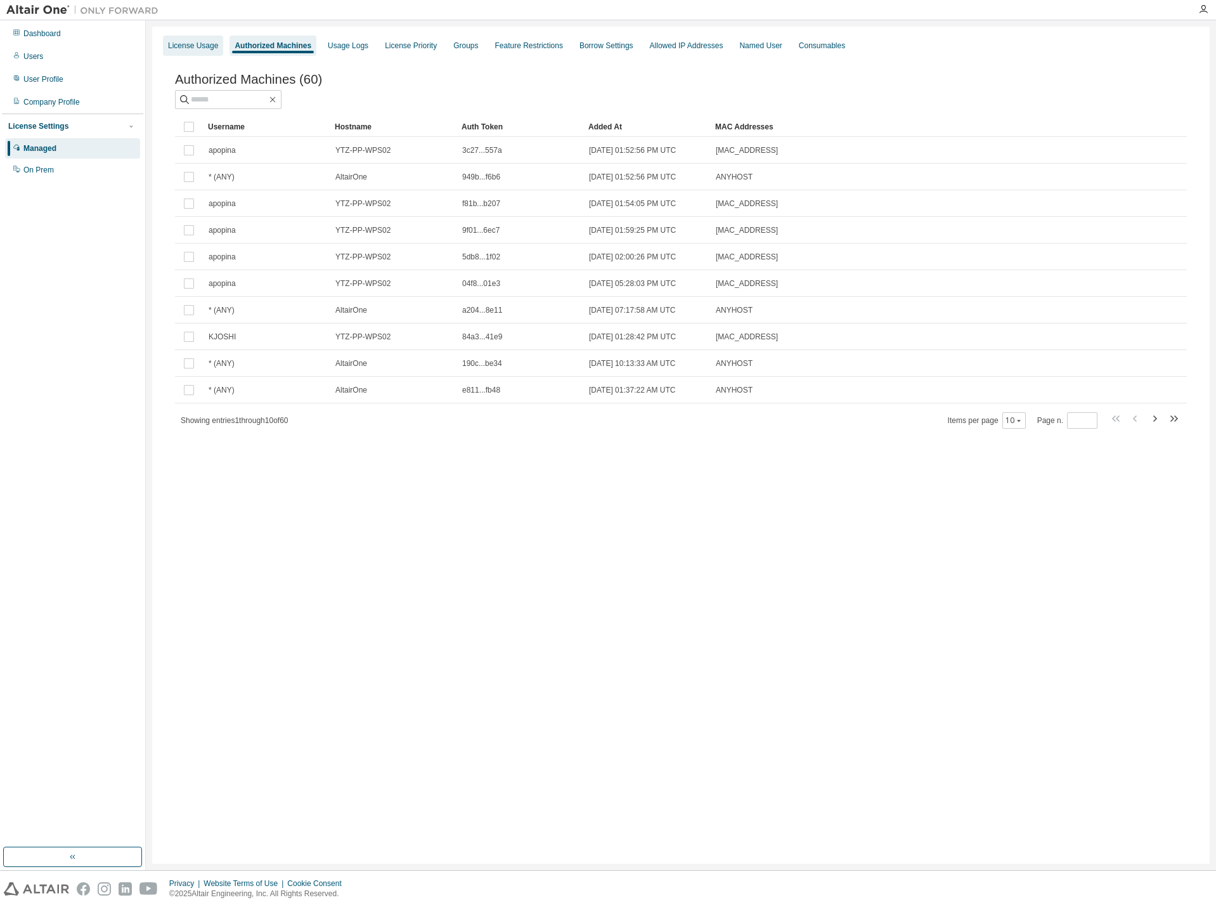
click at [197, 50] on div "License Usage" at bounding box center [193, 46] width 50 height 10
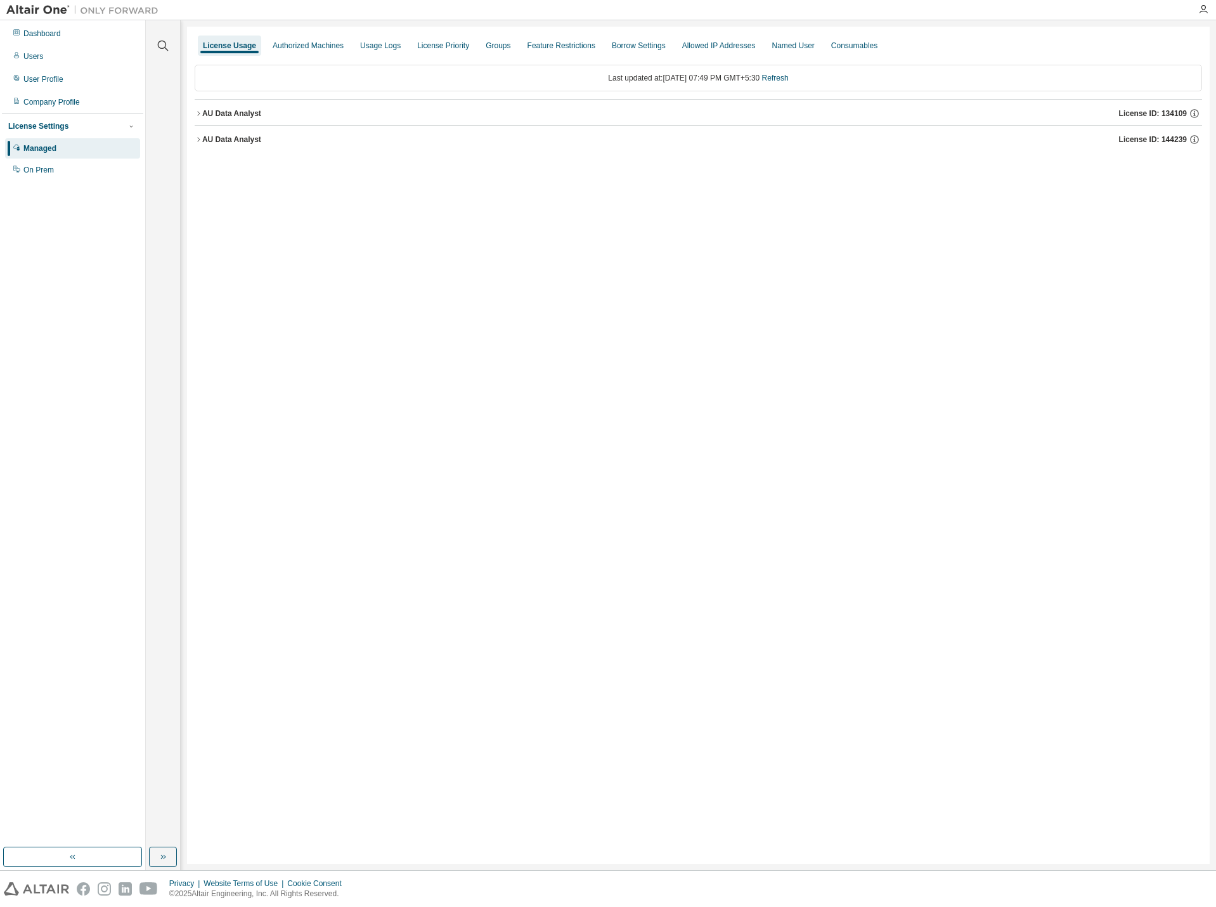
click at [243, 114] on div "AU Data Analyst" at bounding box center [231, 113] width 59 height 10
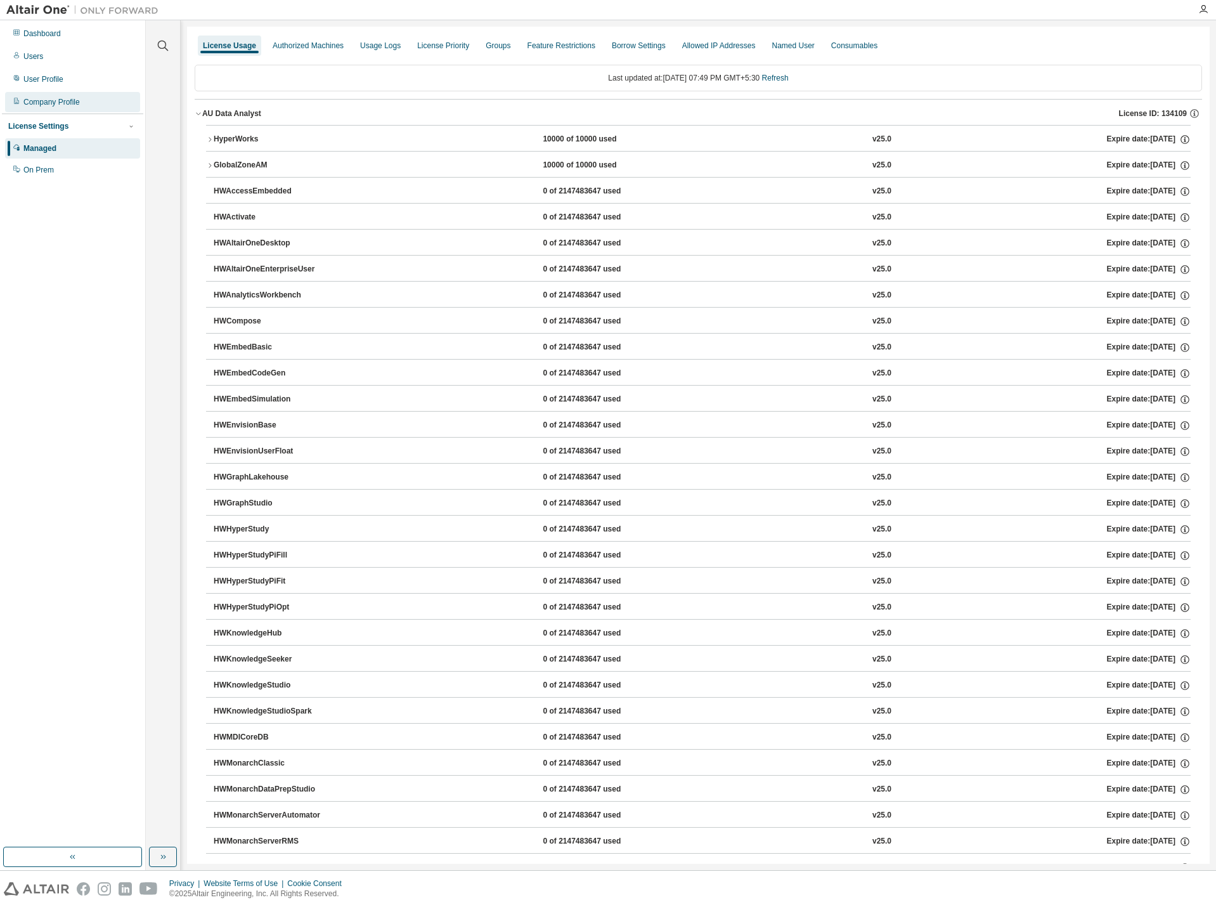
click at [56, 108] on div "Company Profile" at bounding box center [72, 102] width 135 height 20
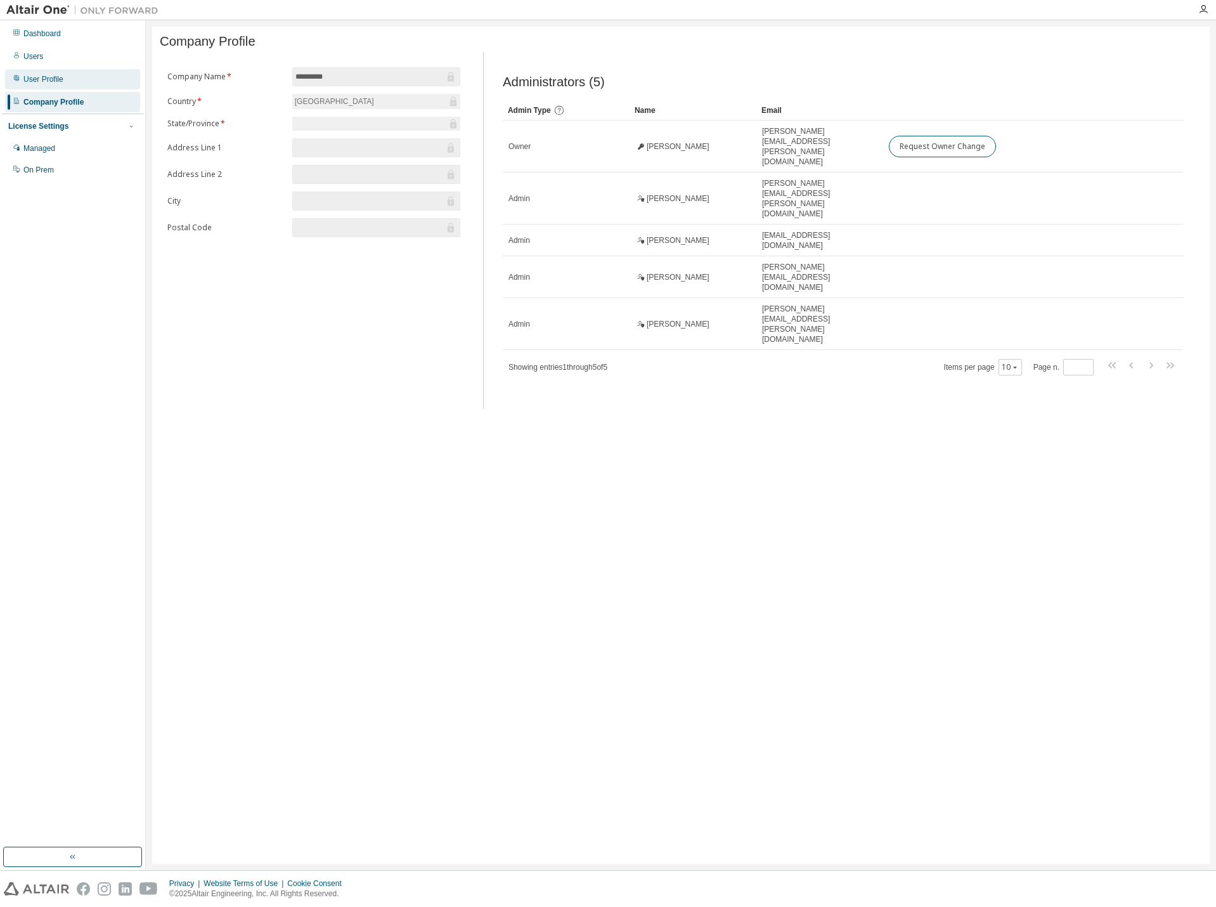
click at [53, 83] on div "User Profile" at bounding box center [43, 79] width 40 height 10
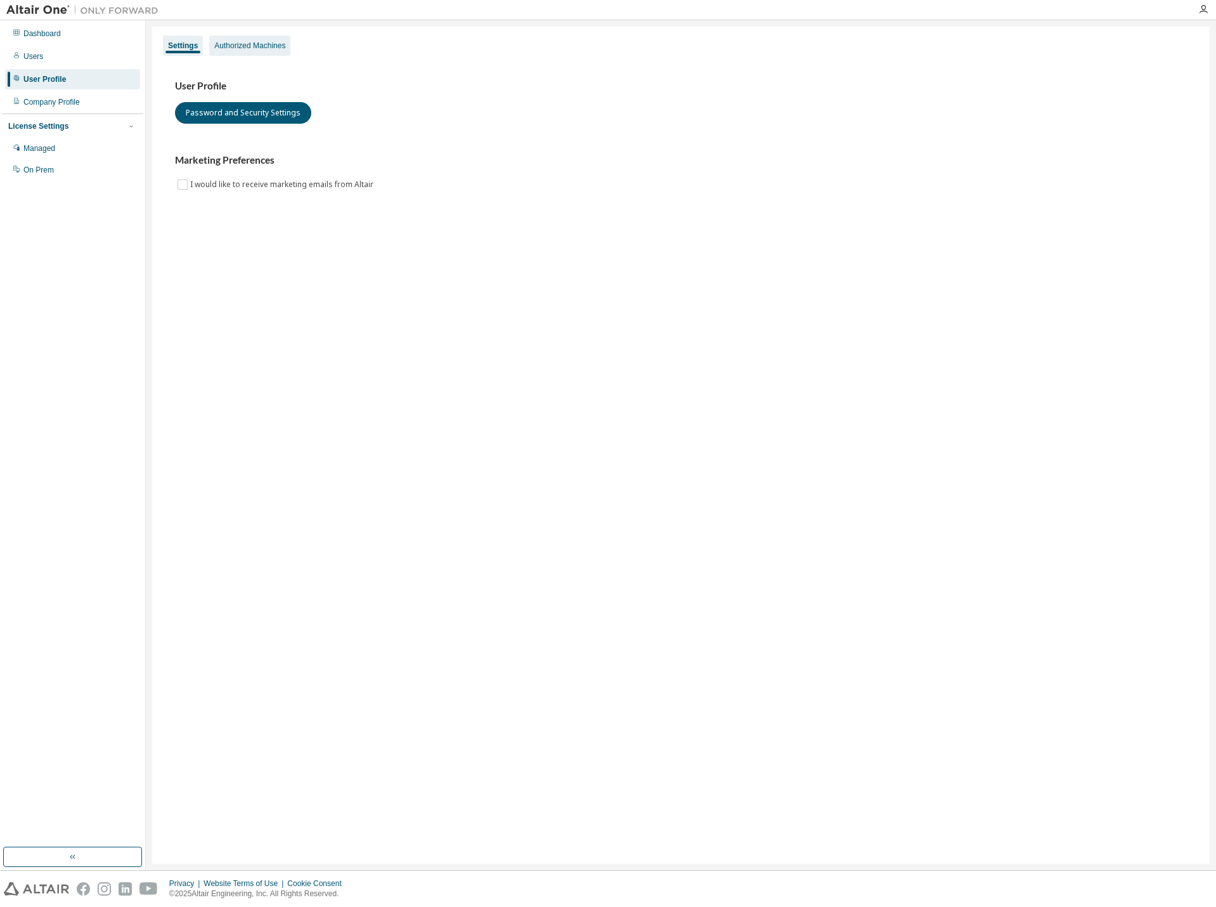
click at [240, 44] on div "Authorized Machines" at bounding box center [249, 46] width 71 height 10
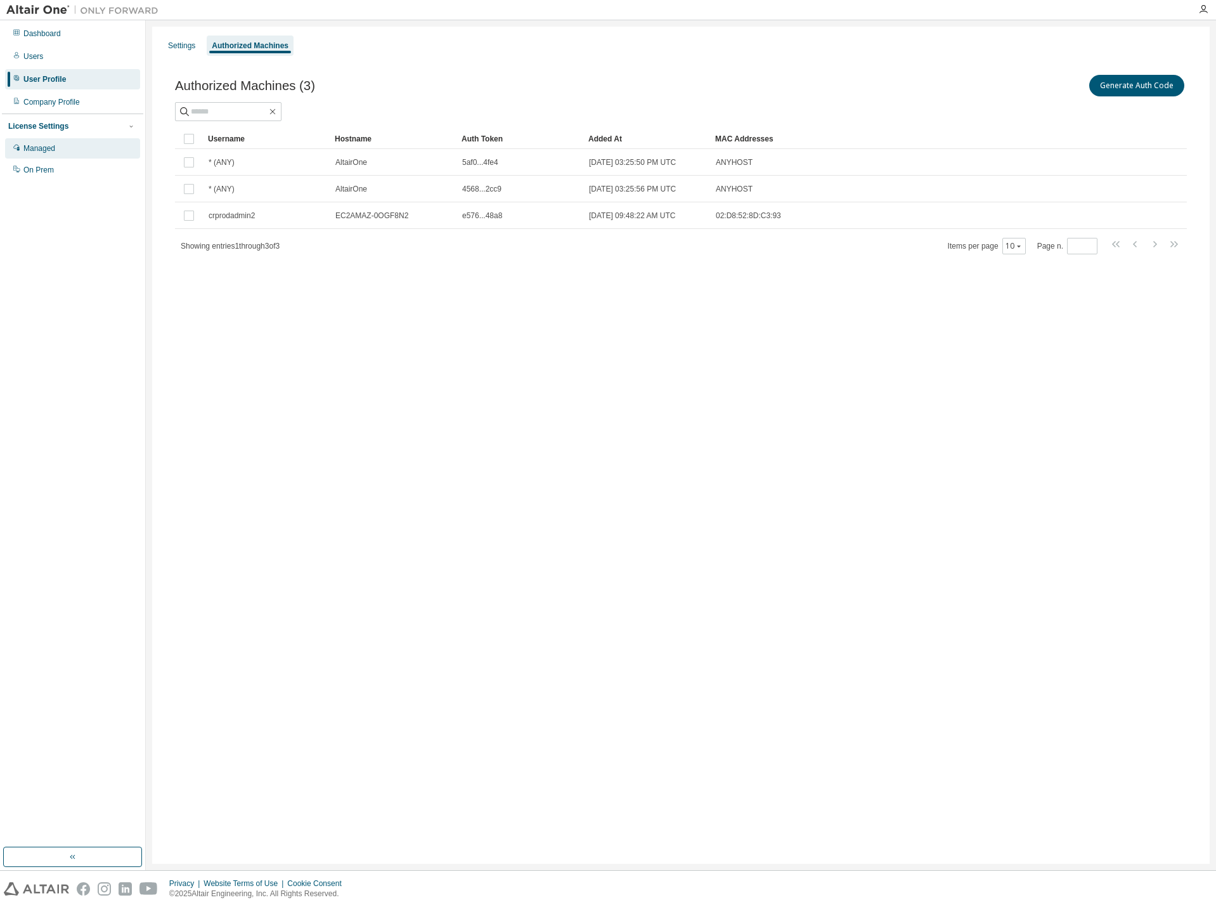
click at [39, 154] on div "Managed" at bounding box center [72, 148] width 135 height 20
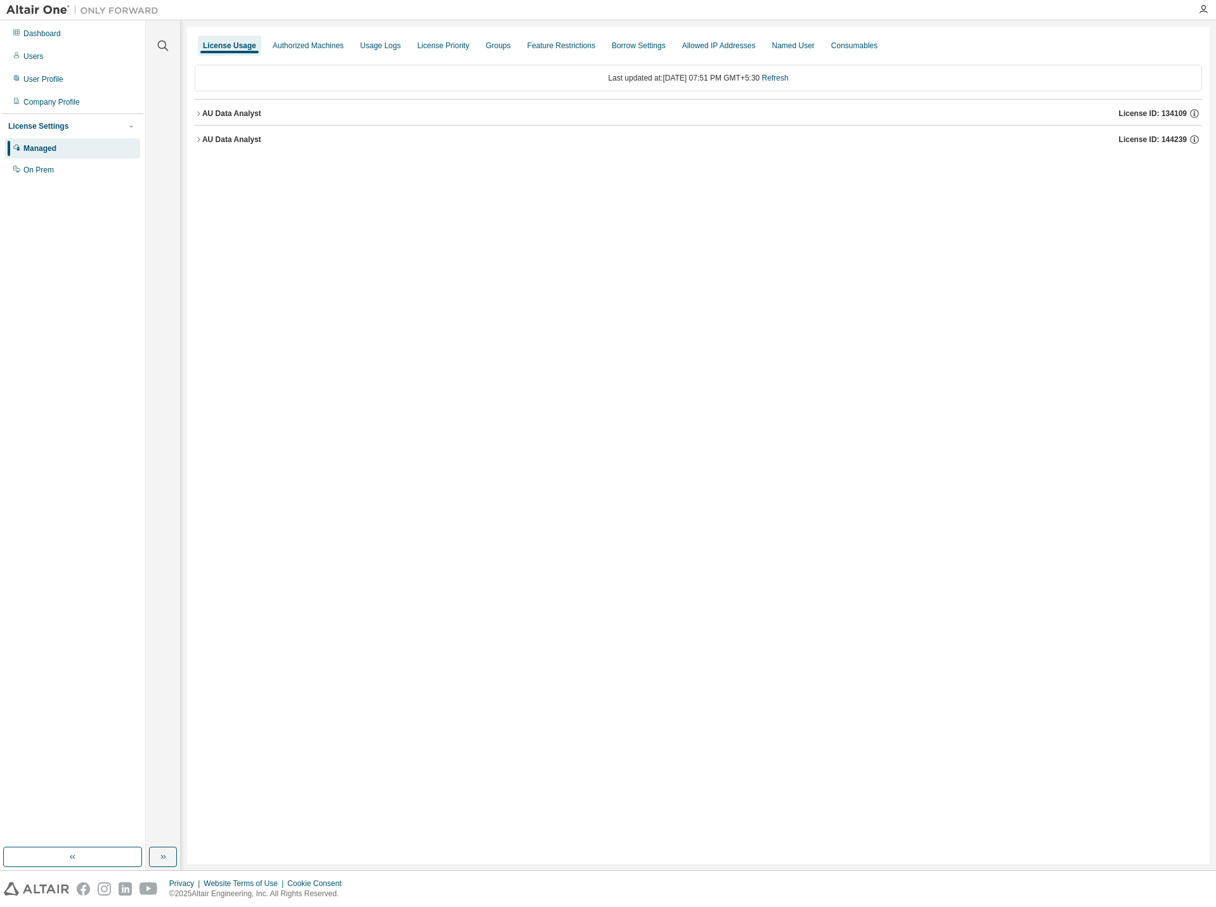
click at [231, 147] on button "AU Data Analyst License ID: 144239" at bounding box center [698, 140] width 1007 height 28
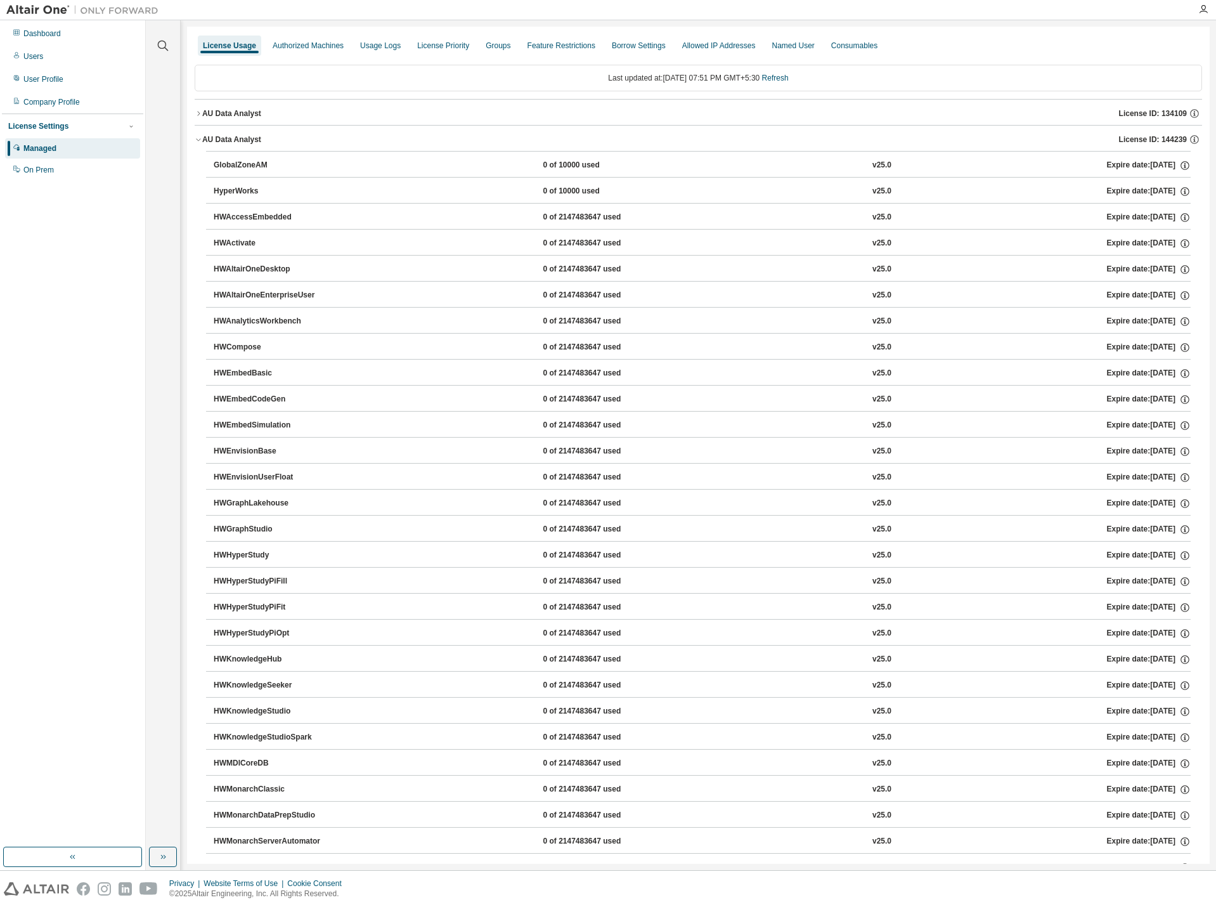
click at [226, 113] on div "AU Data Analyst" at bounding box center [231, 113] width 59 height 10
click at [218, 134] on div "HyperWorks" at bounding box center [271, 139] width 114 height 11
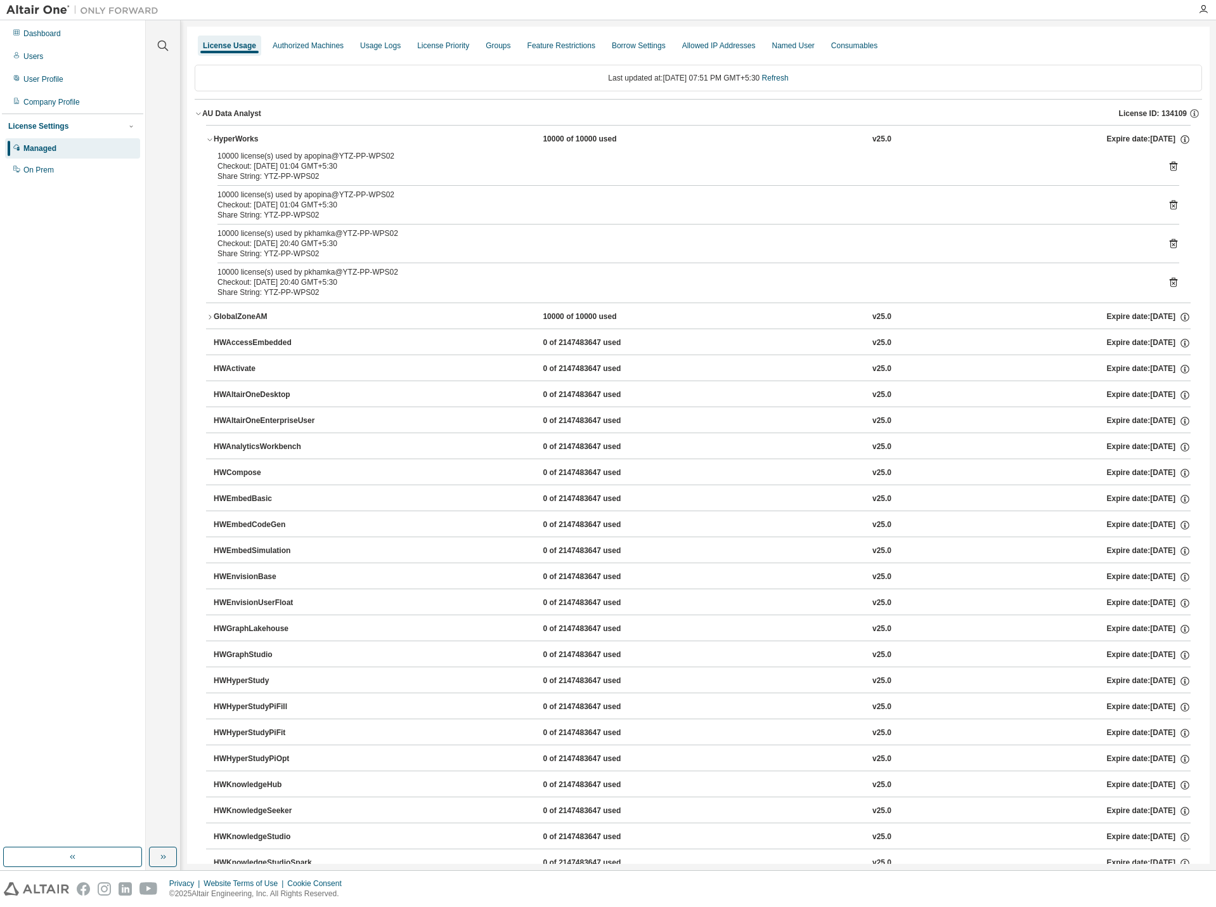
click at [260, 321] on div "GlobalZoneAM" at bounding box center [271, 316] width 114 height 11
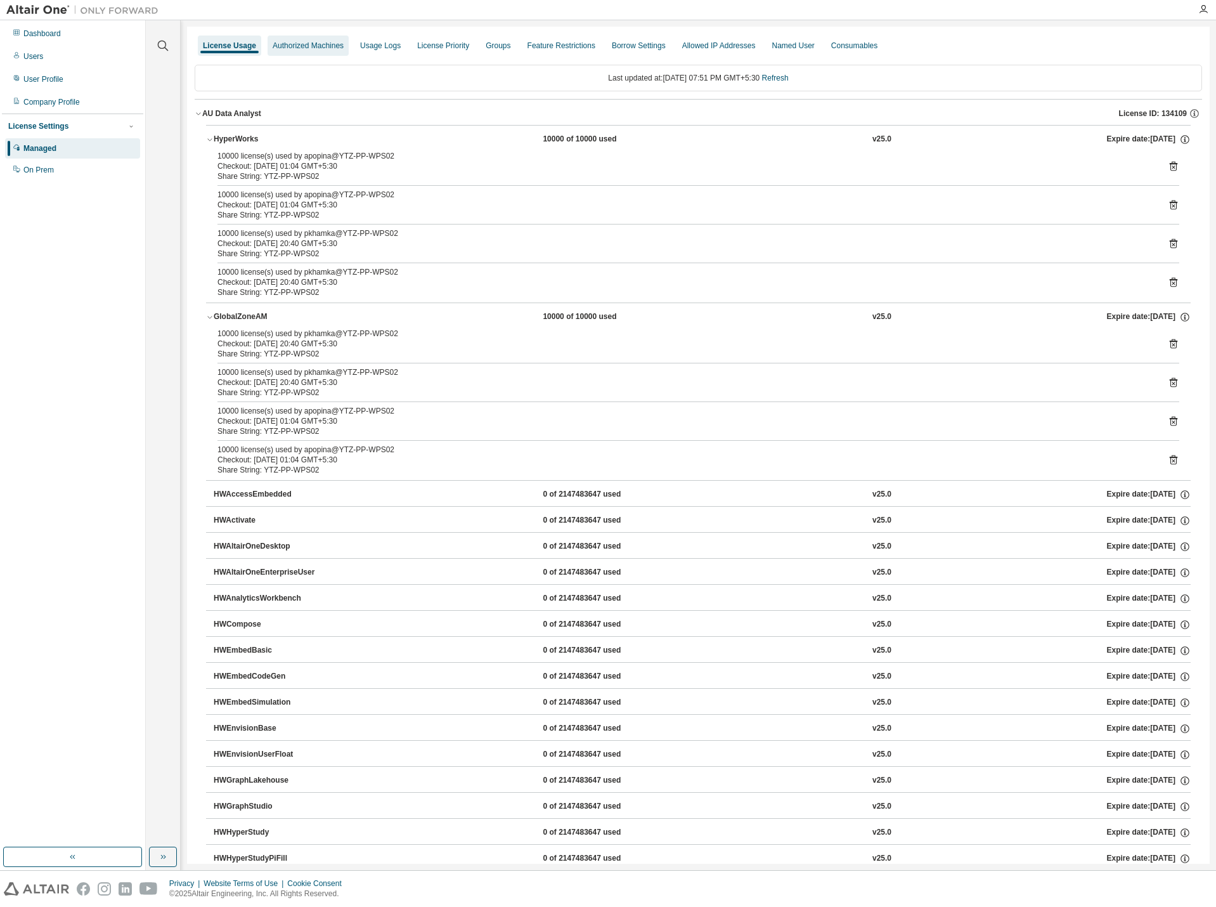
click at [312, 49] on div "Authorized Machines" at bounding box center [308, 46] width 71 height 10
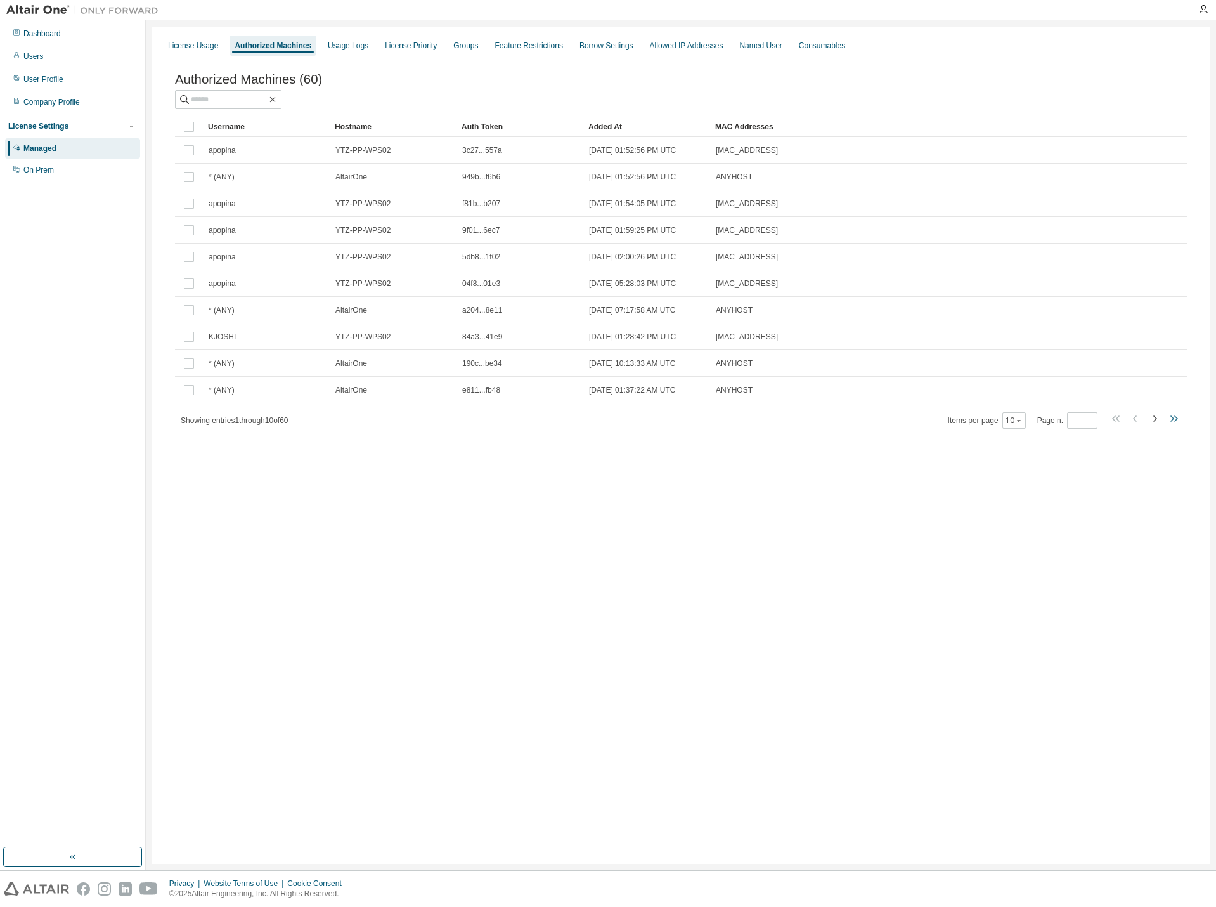
click at [1177, 426] on icon "button" at bounding box center [1173, 418] width 15 height 15
type input "*"
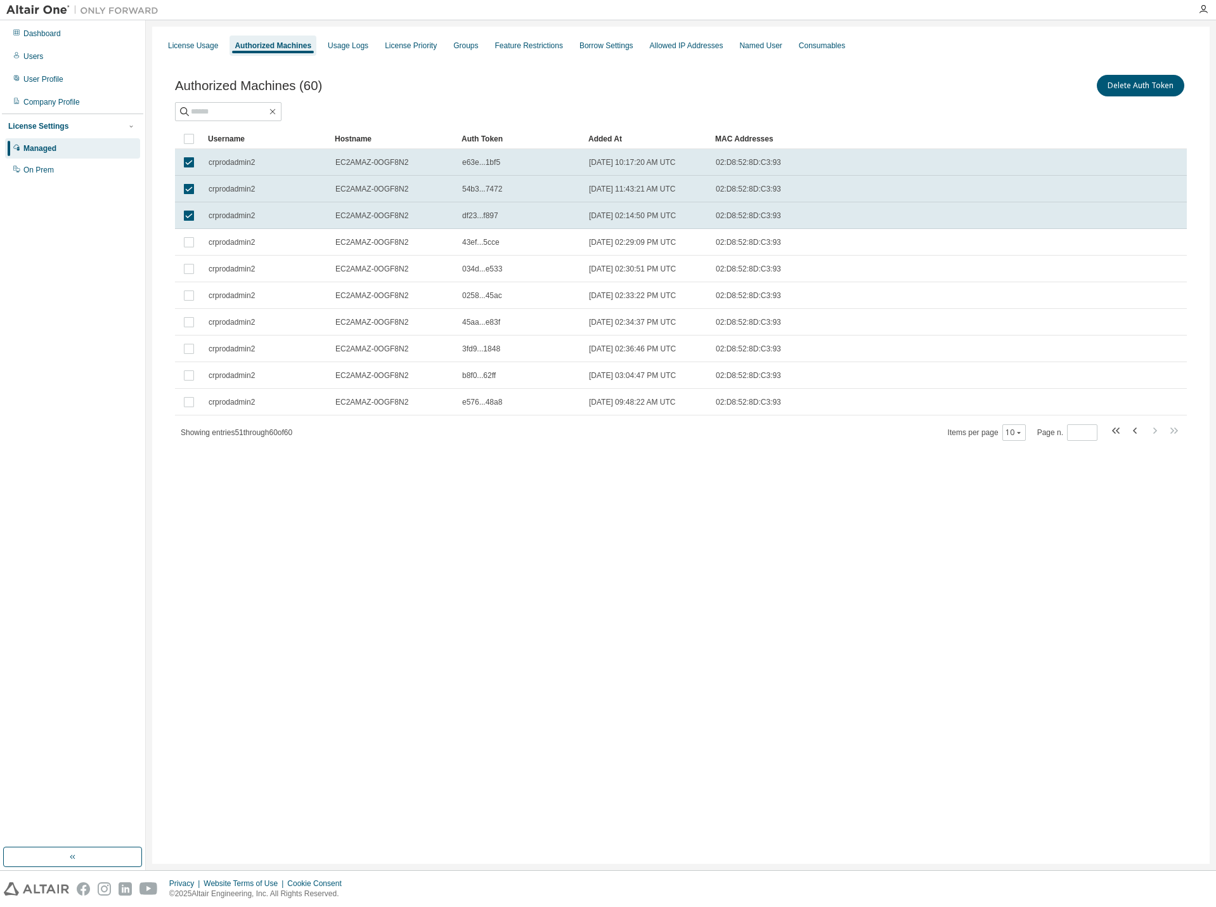
drag, startPoint x: 713, startPoint y: 667, endPoint x: 658, endPoint y: 612, distance: 77.6
click at [695, 647] on div "License Usage Authorized Machines Usage Logs License Priority Groups Feature Re…" at bounding box center [680, 445] width 1057 height 837
click at [340, 52] on div "Usage Logs" at bounding box center [348, 46] width 51 height 20
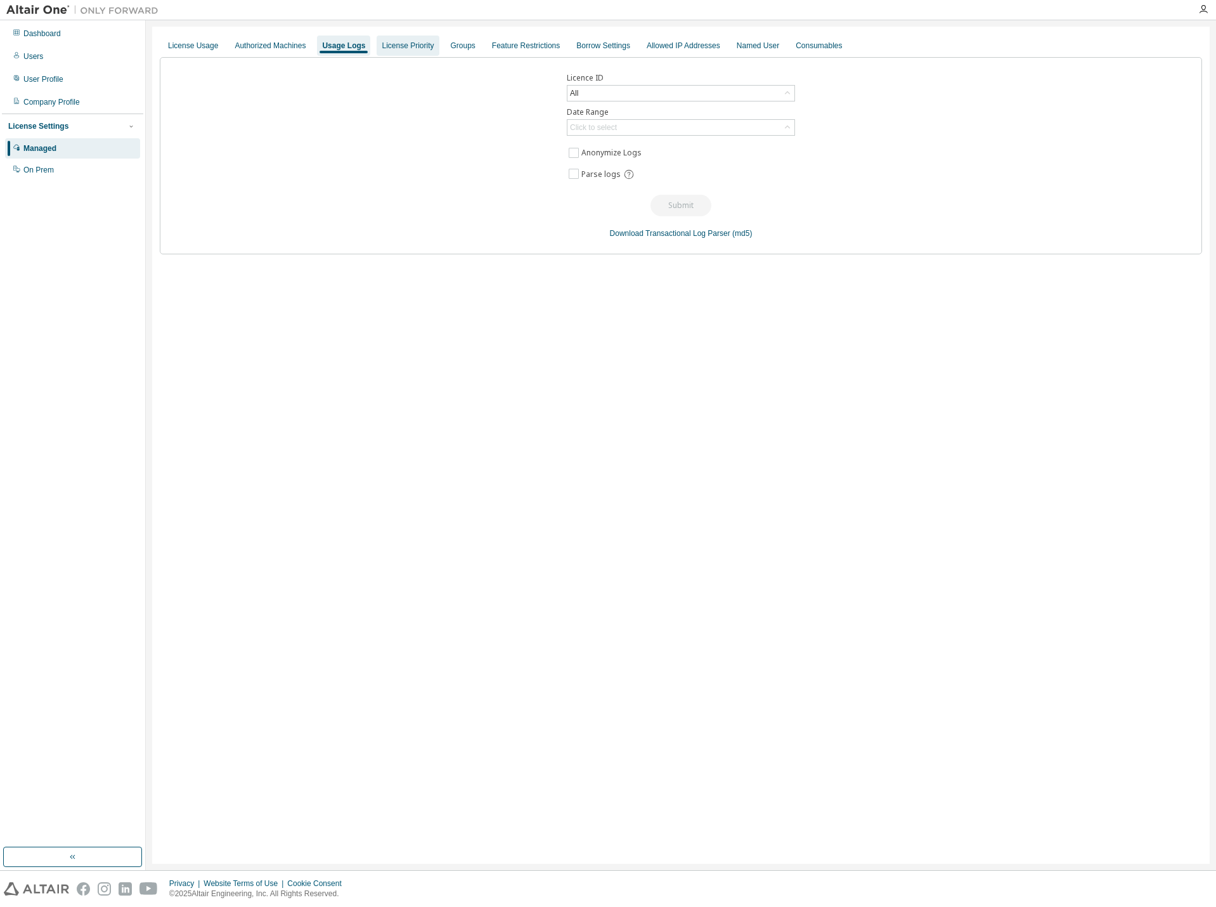
click at [402, 53] on div "License Priority" at bounding box center [408, 46] width 62 height 20
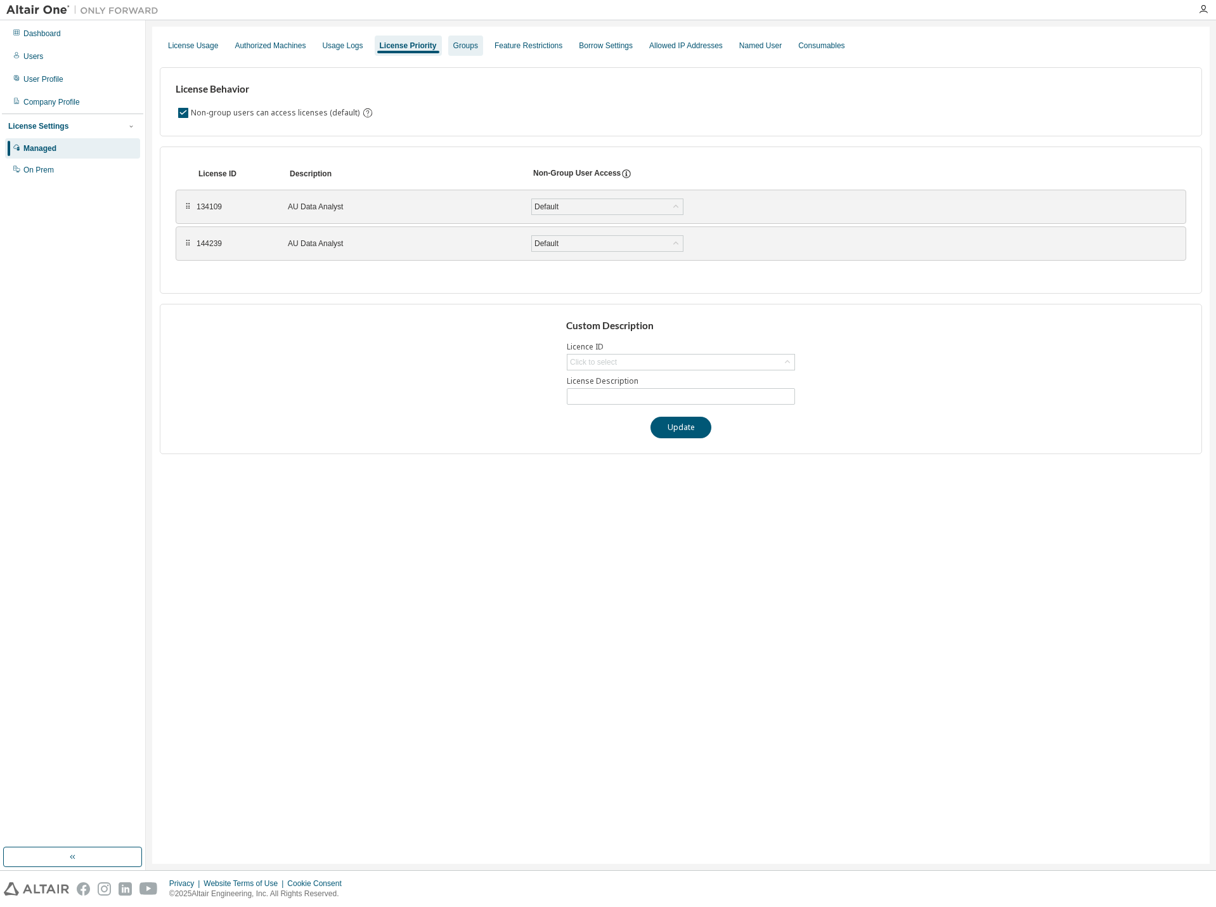
click at [462, 51] on div "Groups" at bounding box center [465, 46] width 35 height 20
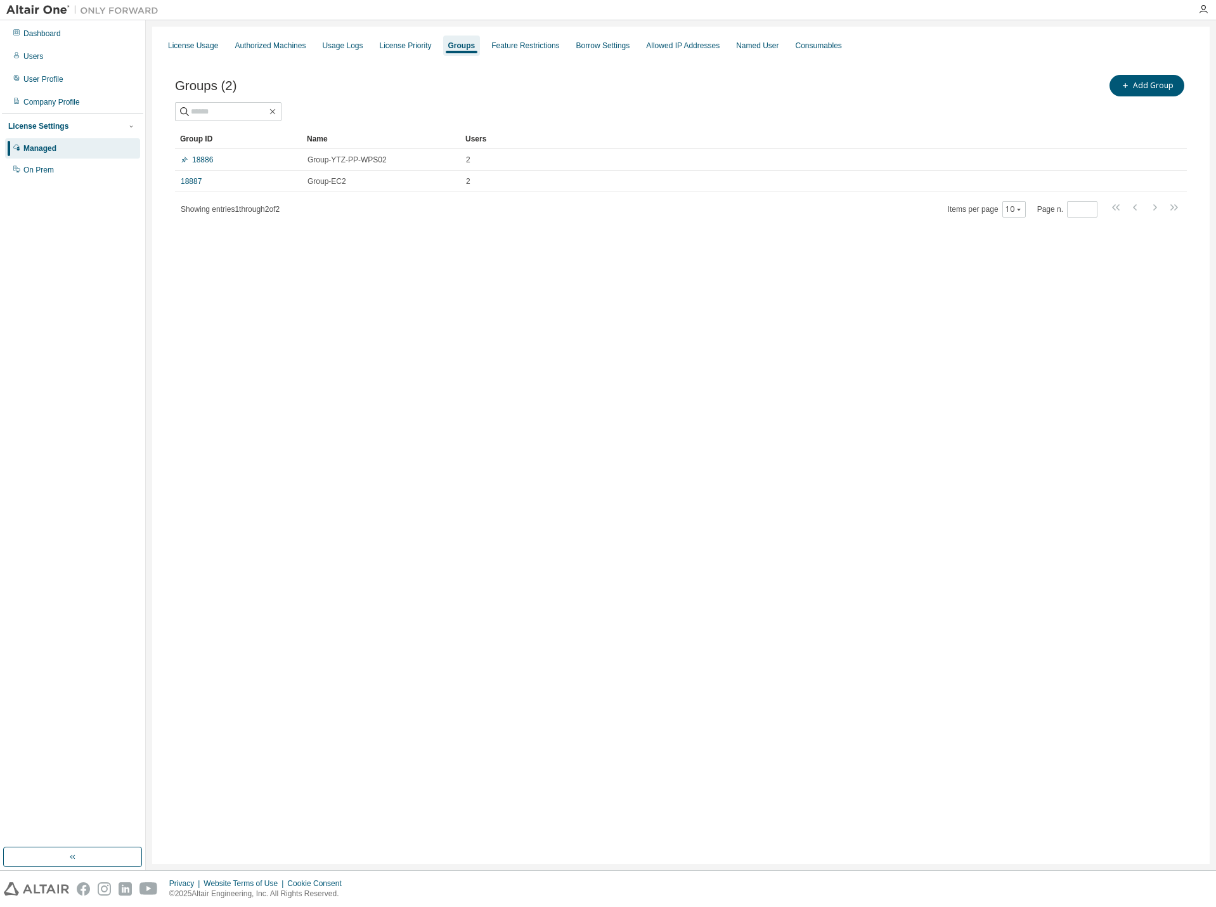
click at [525, 57] on div "Groups (2) Add Group Clear Load Save Save As Field Operator Value Select filter…" at bounding box center [681, 154] width 1042 height 194
click at [519, 49] on div "Feature Restrictions" at bounding box center [525, 46] width 68 height 10
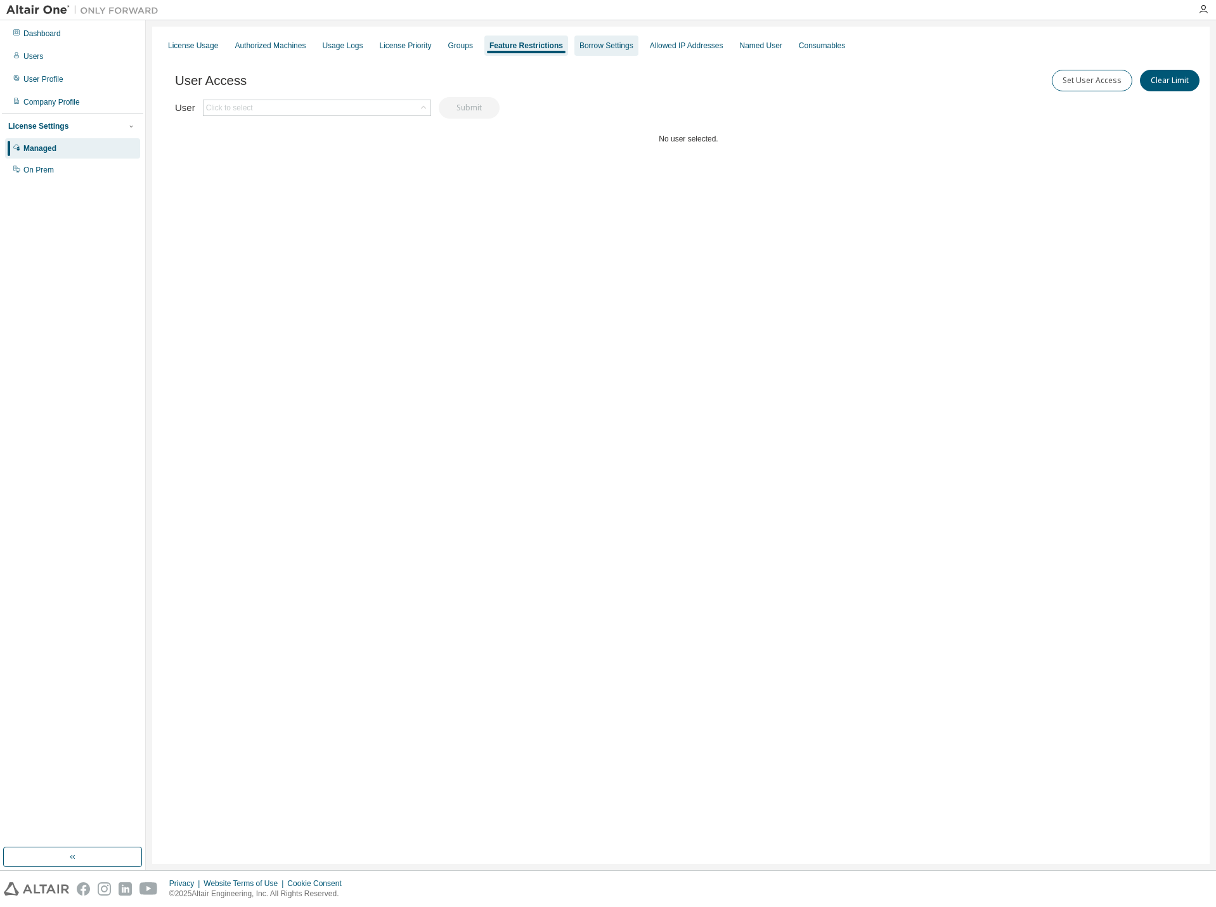
click at [587, 48] on div "Borrow Settings" at bounding box center [606, 46] width 54 height 10
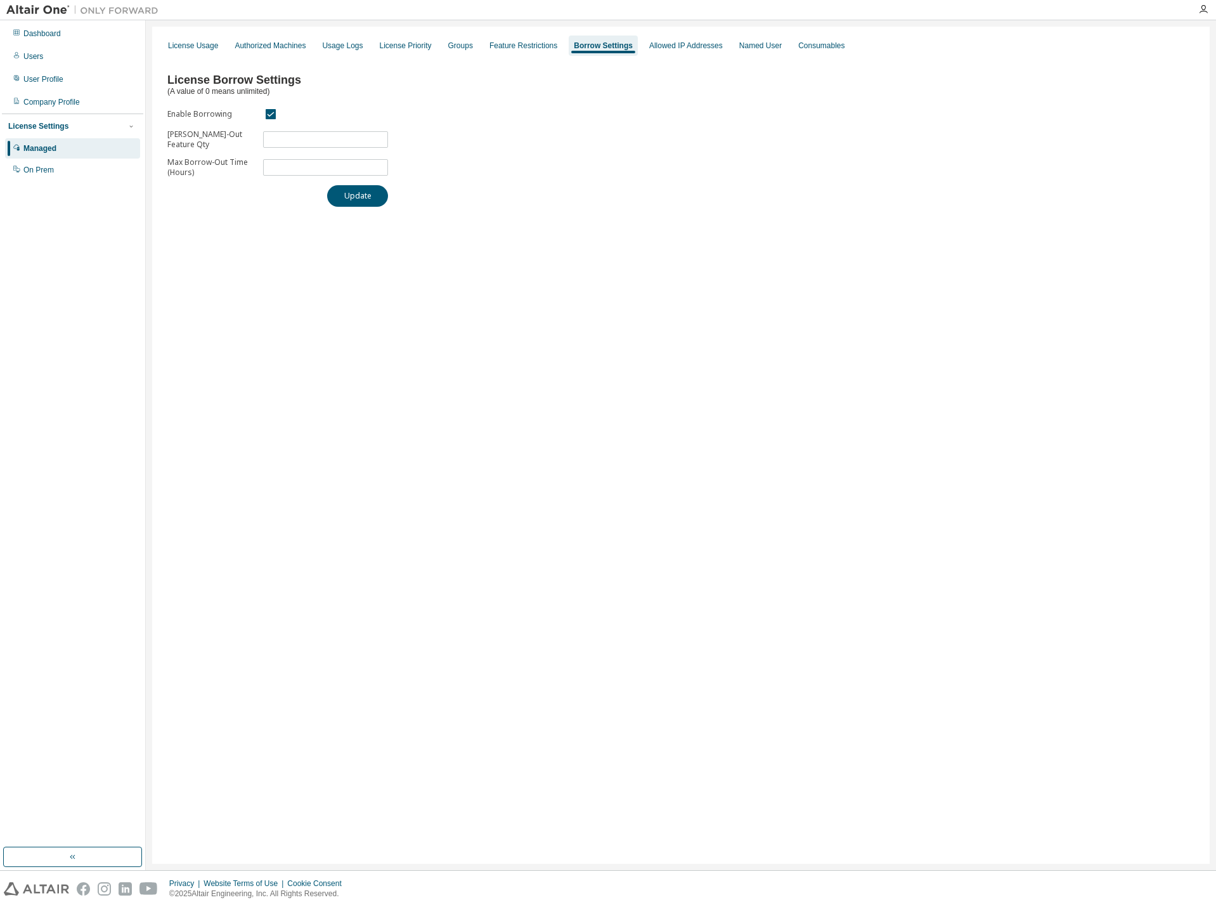
click at [500, 437] on div "License Usage Authorized Machines Usage Logs License Priority Groups Feature Re…" at bounding box center [680, 445] width 1057 height 837
